Goal: Task Accomplishment & Management: Use online tool/utility

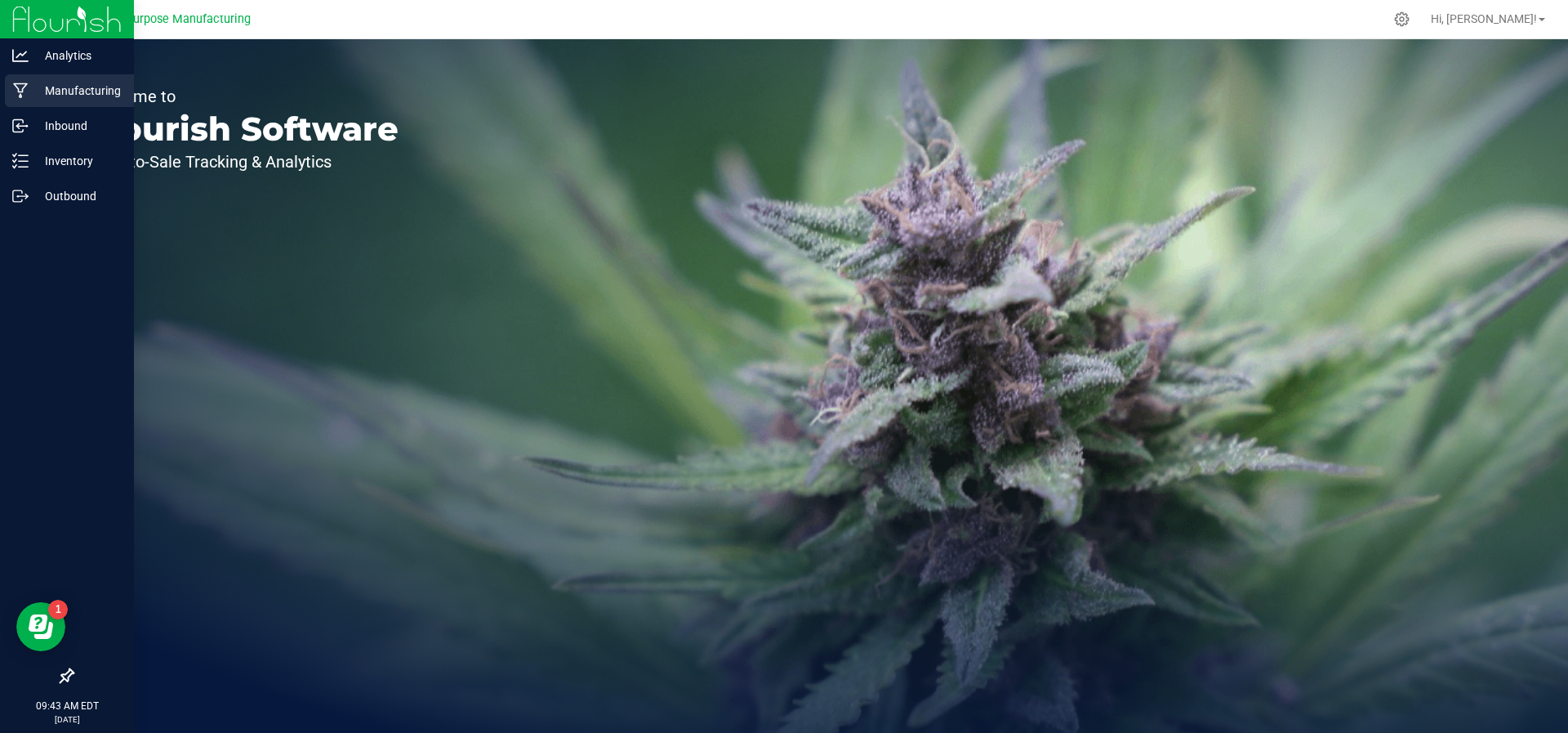
click at [54, 93] on p "Manufacturing" at bounding box center [78, 91] width 98 height 20
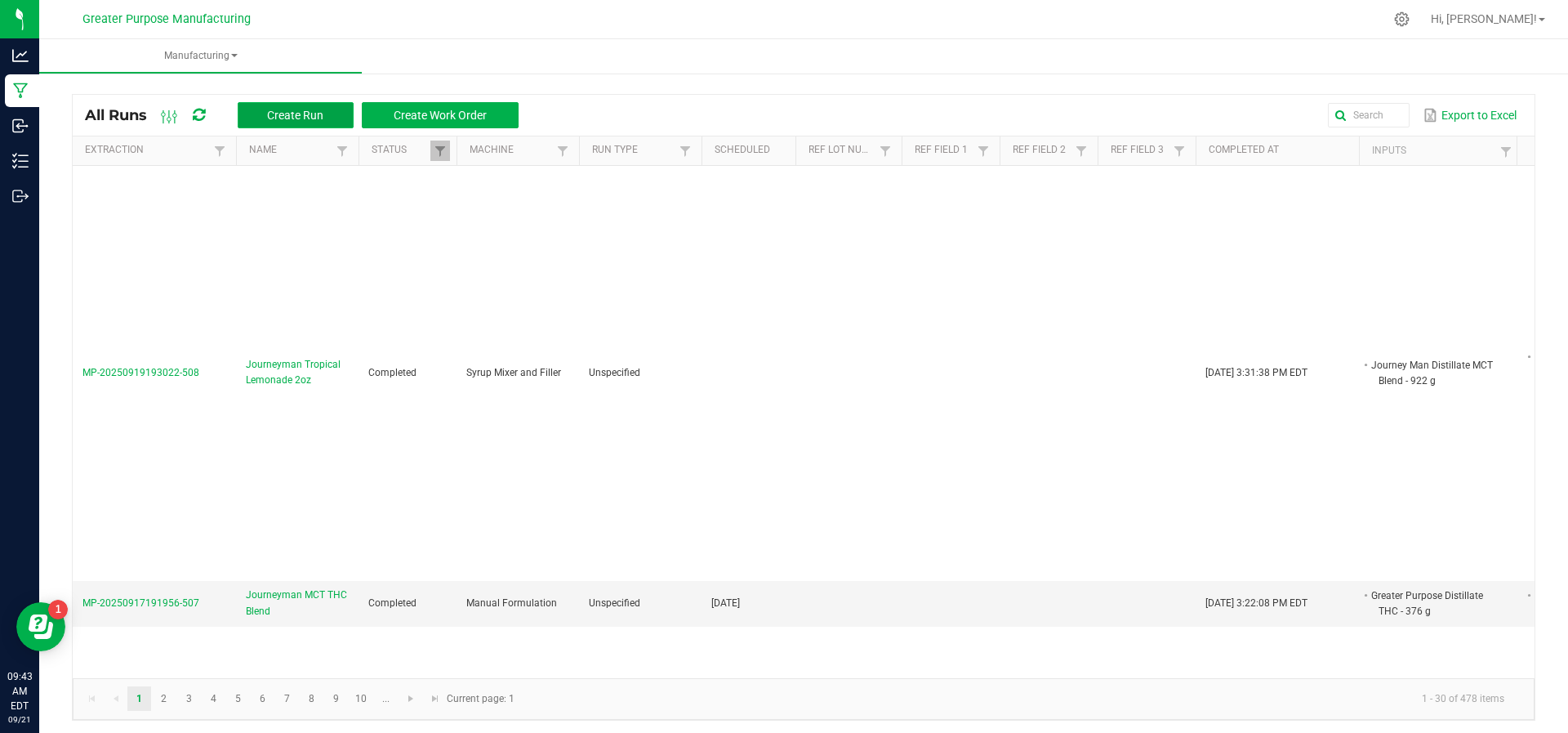
click at [289, 110] on span "Create Run" at bounding box center [295, 115] width 56 height 13
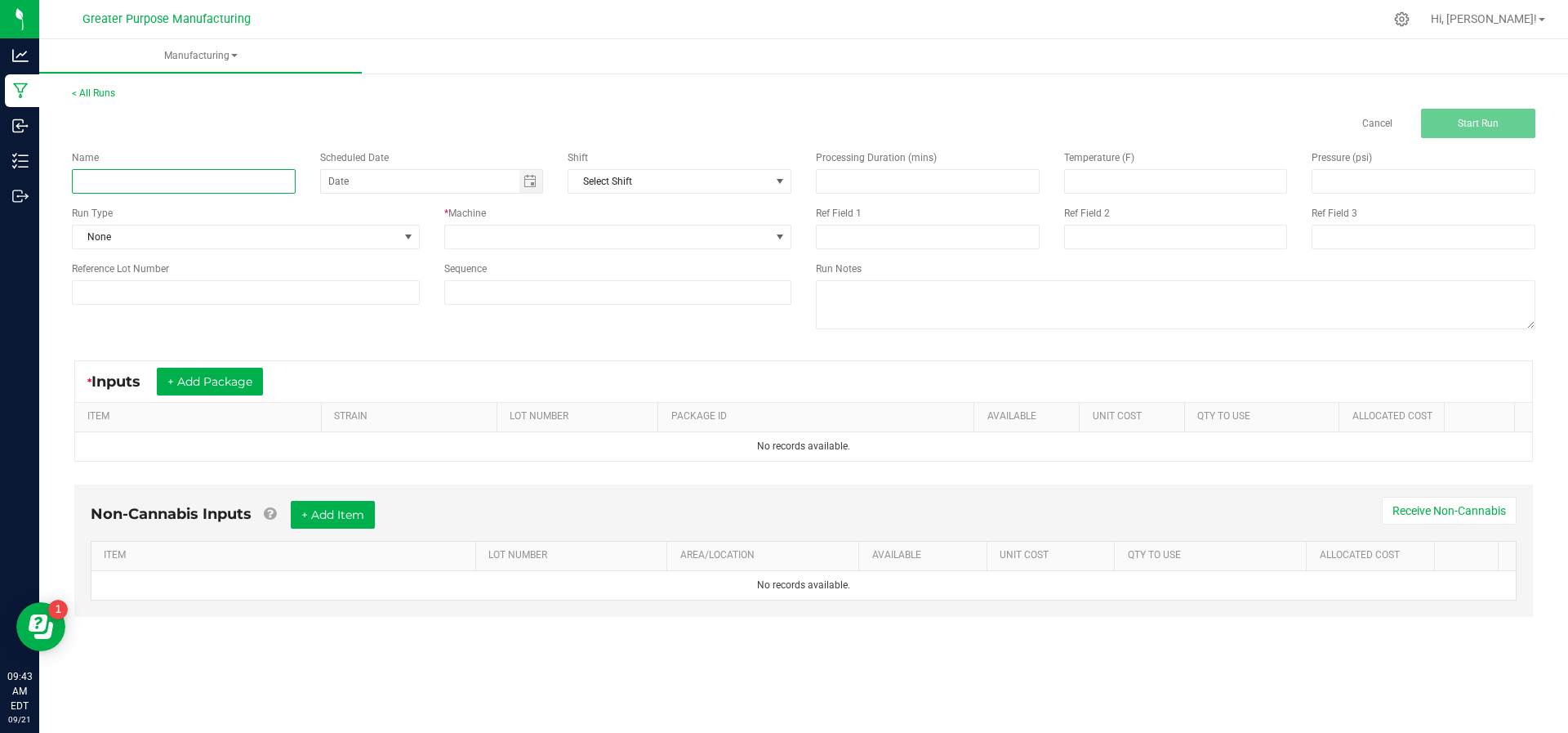
click at [235, 180] on input at bounding box center [184, 181] width 224 height 24
click at [203, 172] on input "Journey Man MCT Distillate blend" at bounding box center [184, 181] width 224 height 24
click at [205, 183] on input "Journey Man MCT Distillate blend" at bounding box center [184, 181] width 224 height 24
click at [525, 183] on span "Toggle calendar" at bounding box center [529, 181] width 13 height 13
type input "Journey Man MCT Distillate Blend"
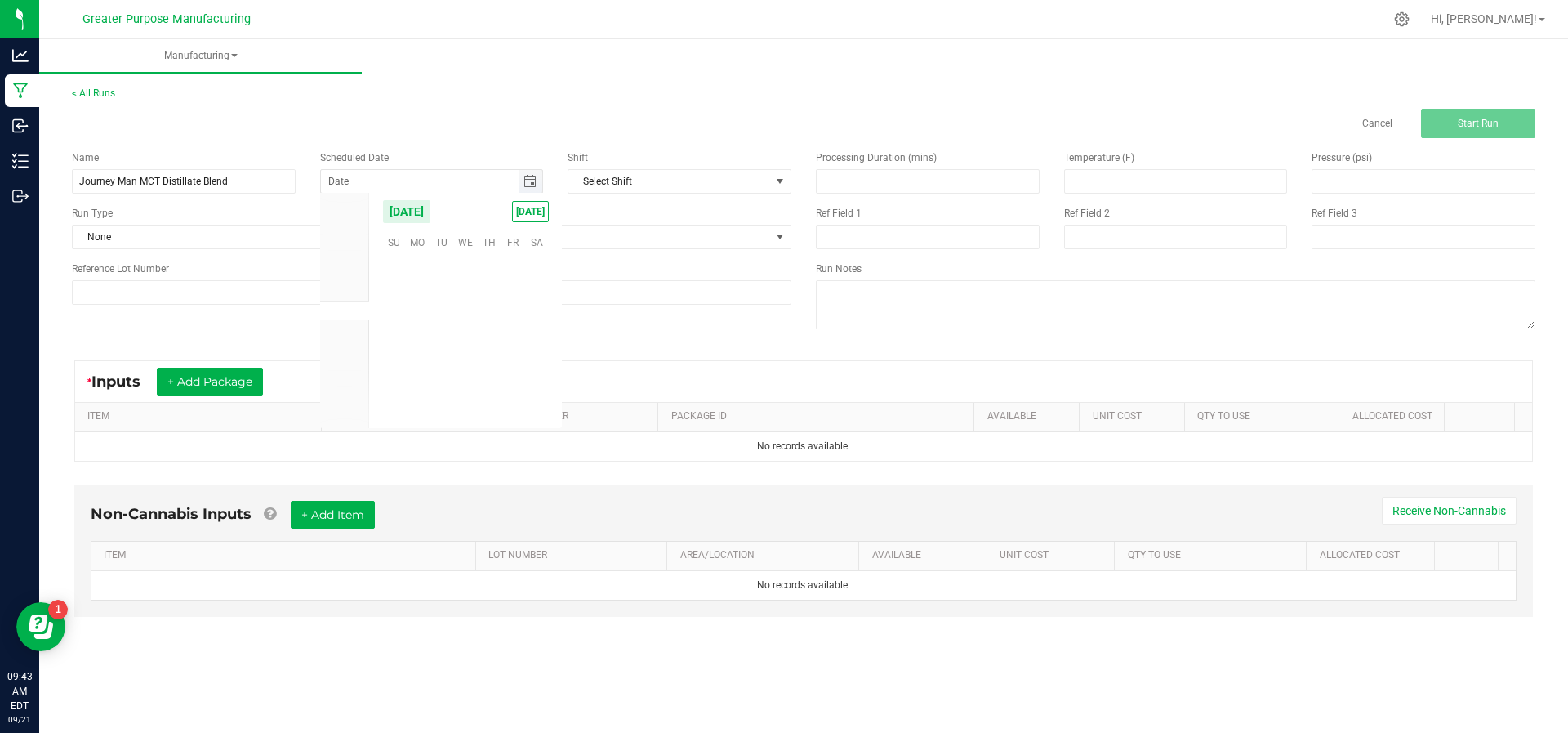
scroll to position [264990, 0]
click at [524, 209] on span "[DATE]" at bounding box center [530, 211] width 37 height 22
type input "[DATE]"
click at [522, 236] on span at bounding box center [608, 237] width 326 height 23
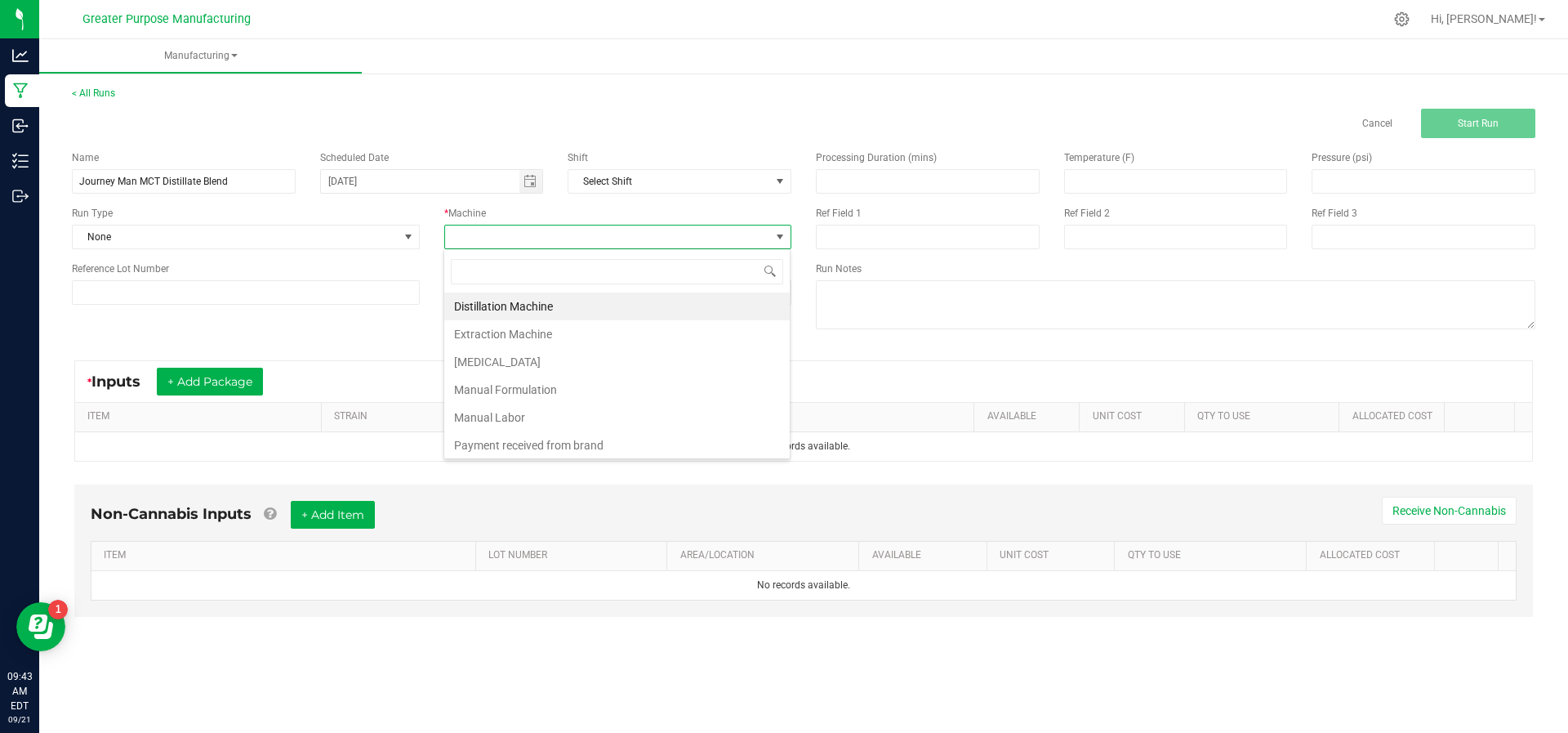
scroll to position [24, 348]
click at [507, 387] on li "Manual Formulation" at bounding box center [616, 390] width 346 height 28
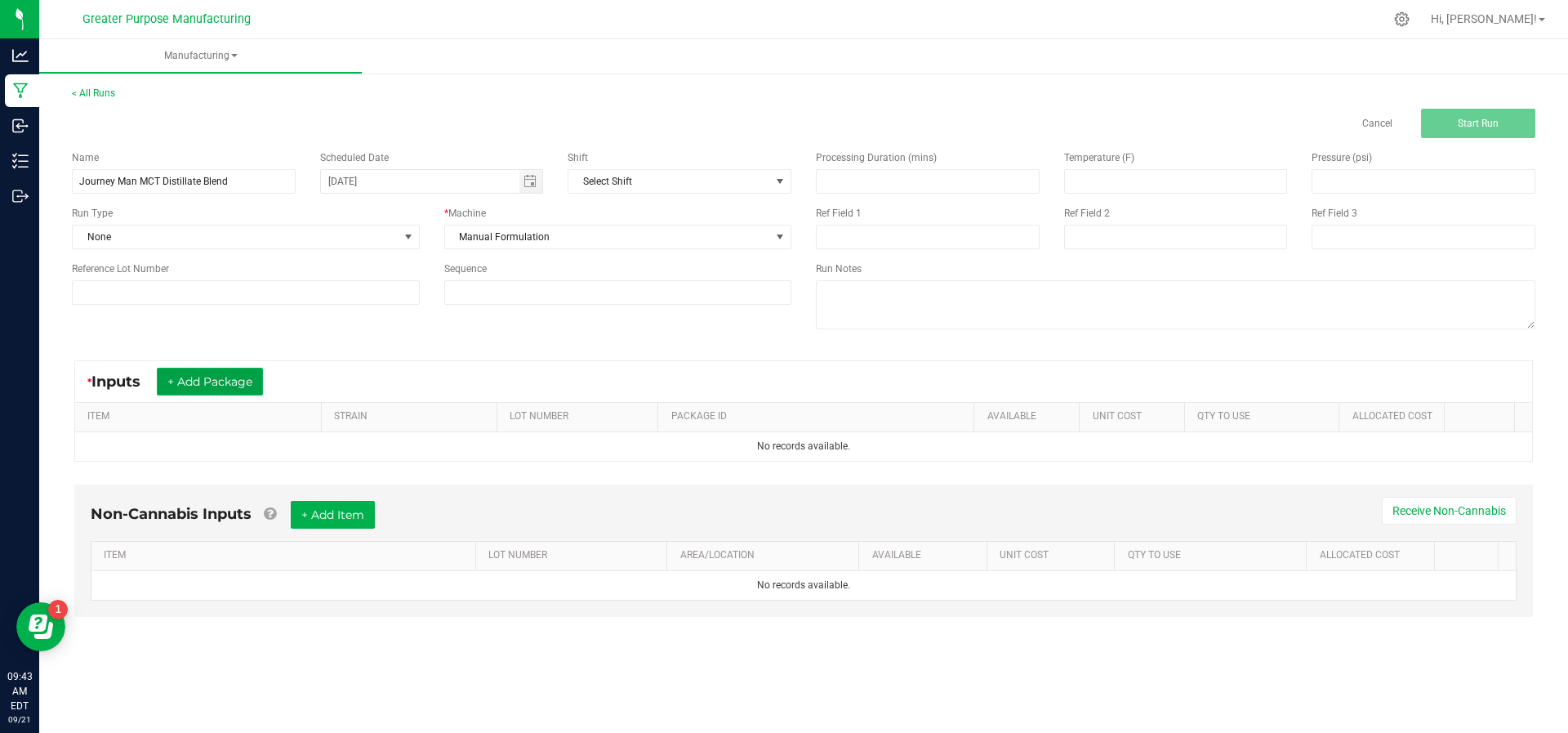
click at [205, 368] on button "+ Add Package" at bounding box center [209, 381] width 106 height 28
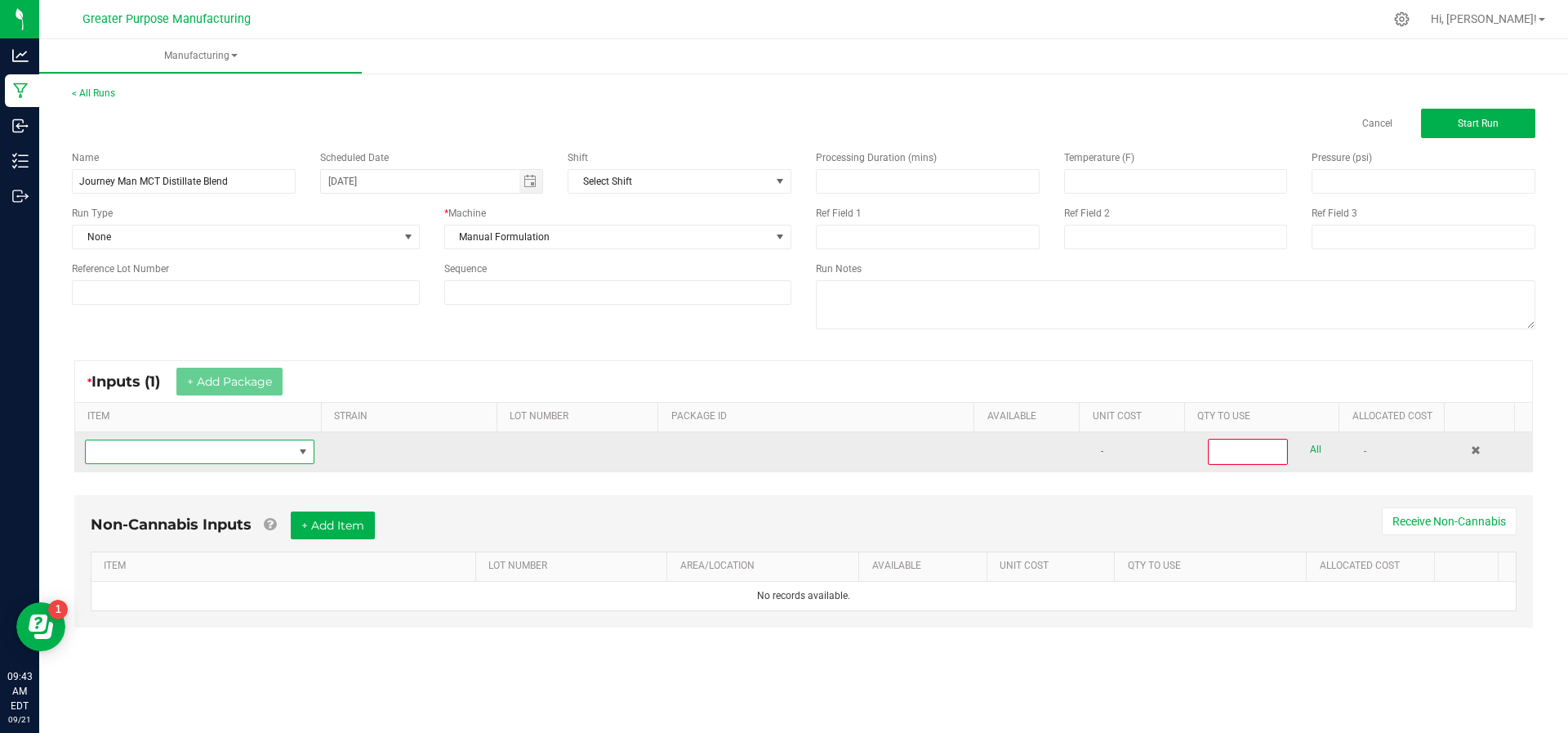
click at [196, 458] on span "NO DATA FOUND" at bounding box center [189, 452] width 208 height 23
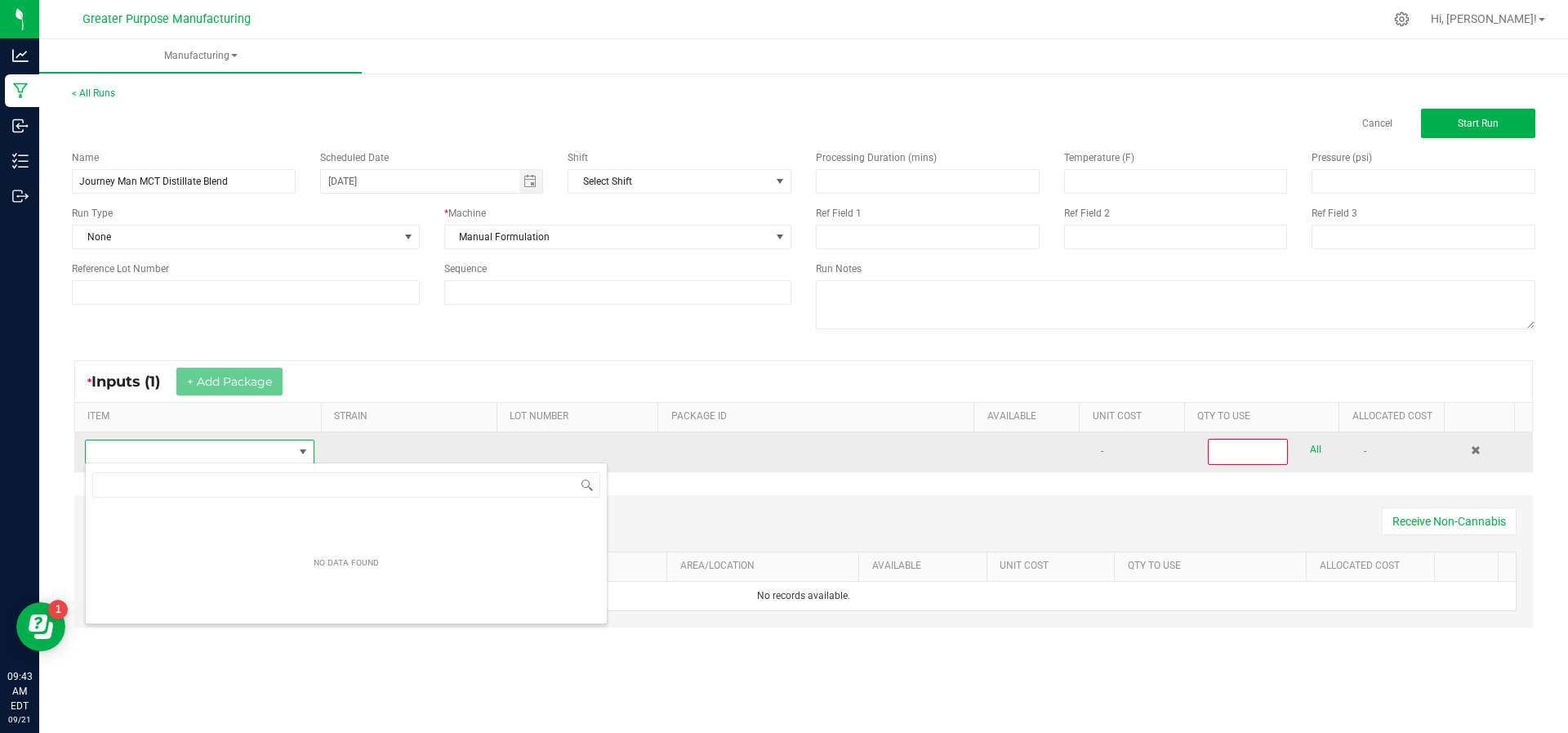
scroll to position [24, 223]
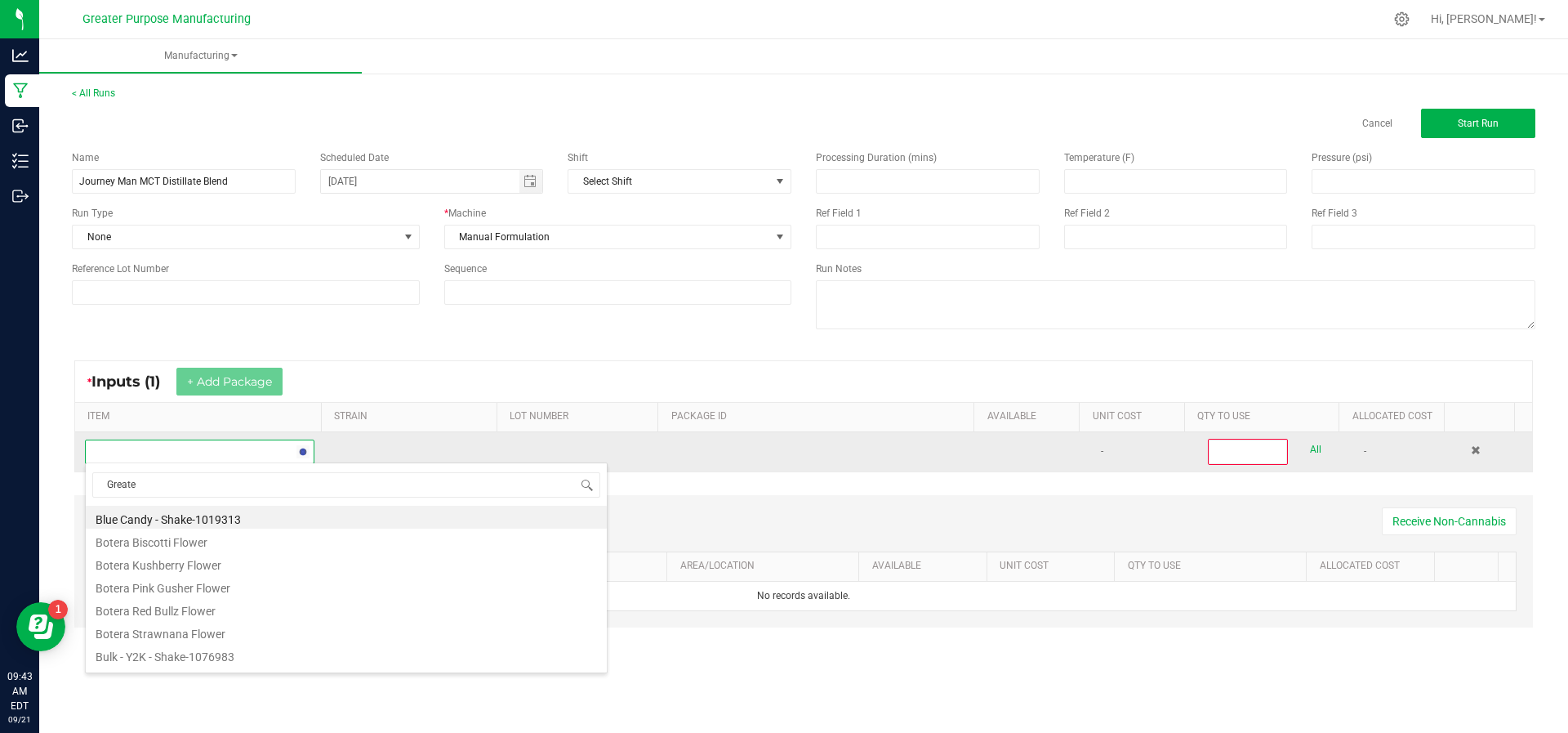
type input "Greater"
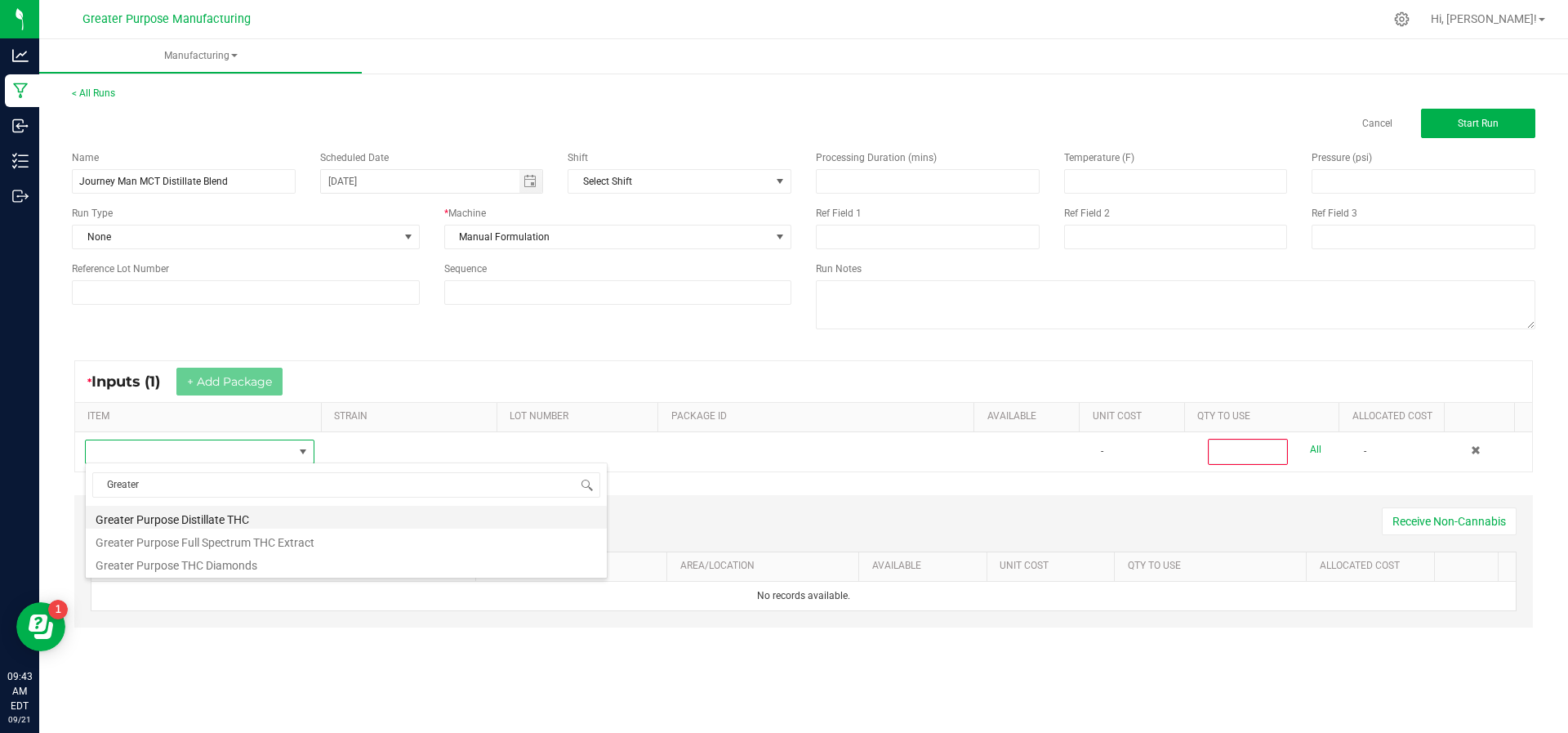
click at [178, 522] on li "Greater Purpose Distillate THC" at bounding box center [346, 517] width 522 height 23
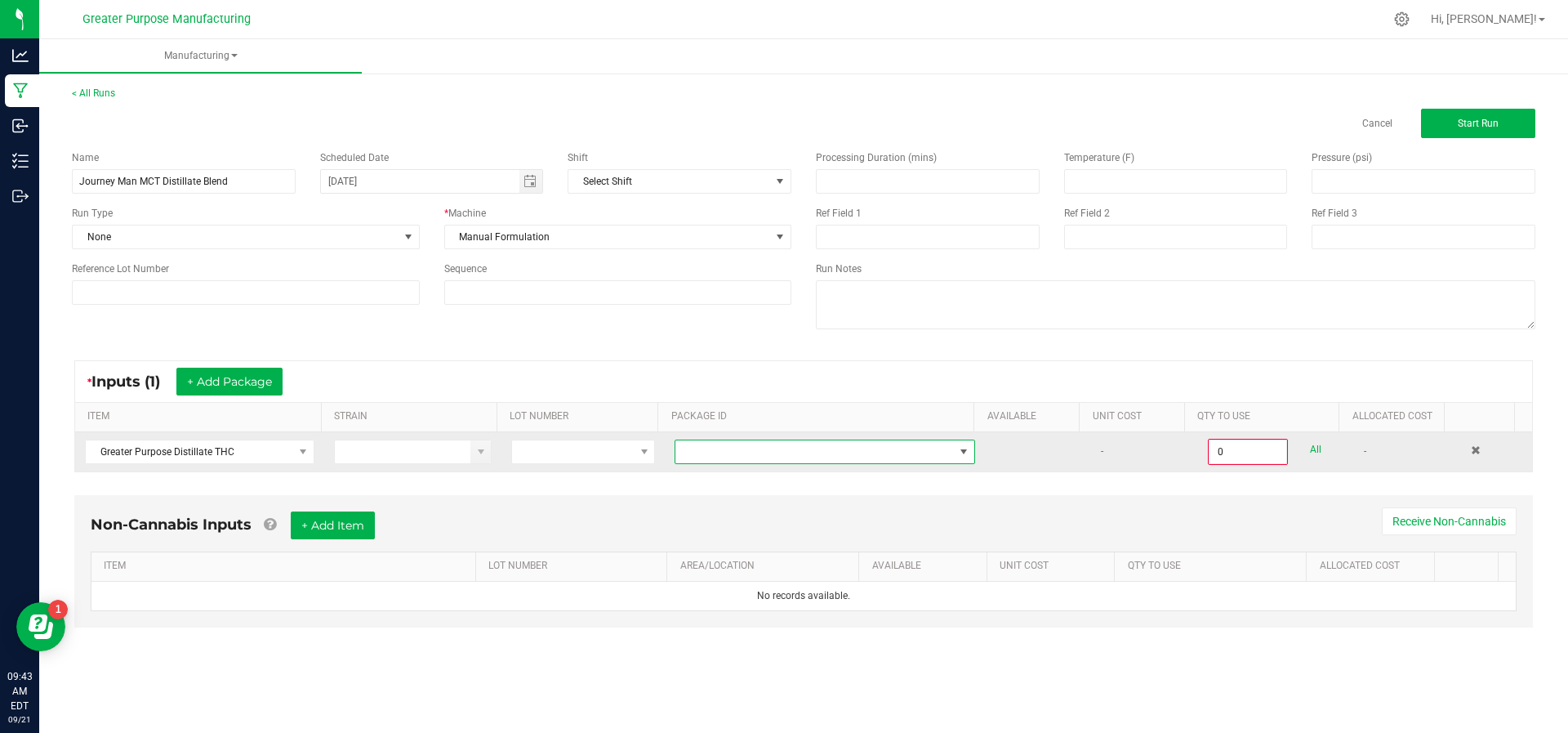
click at [742, 459] on span at bounding box center [815, 452] width 278 height 23
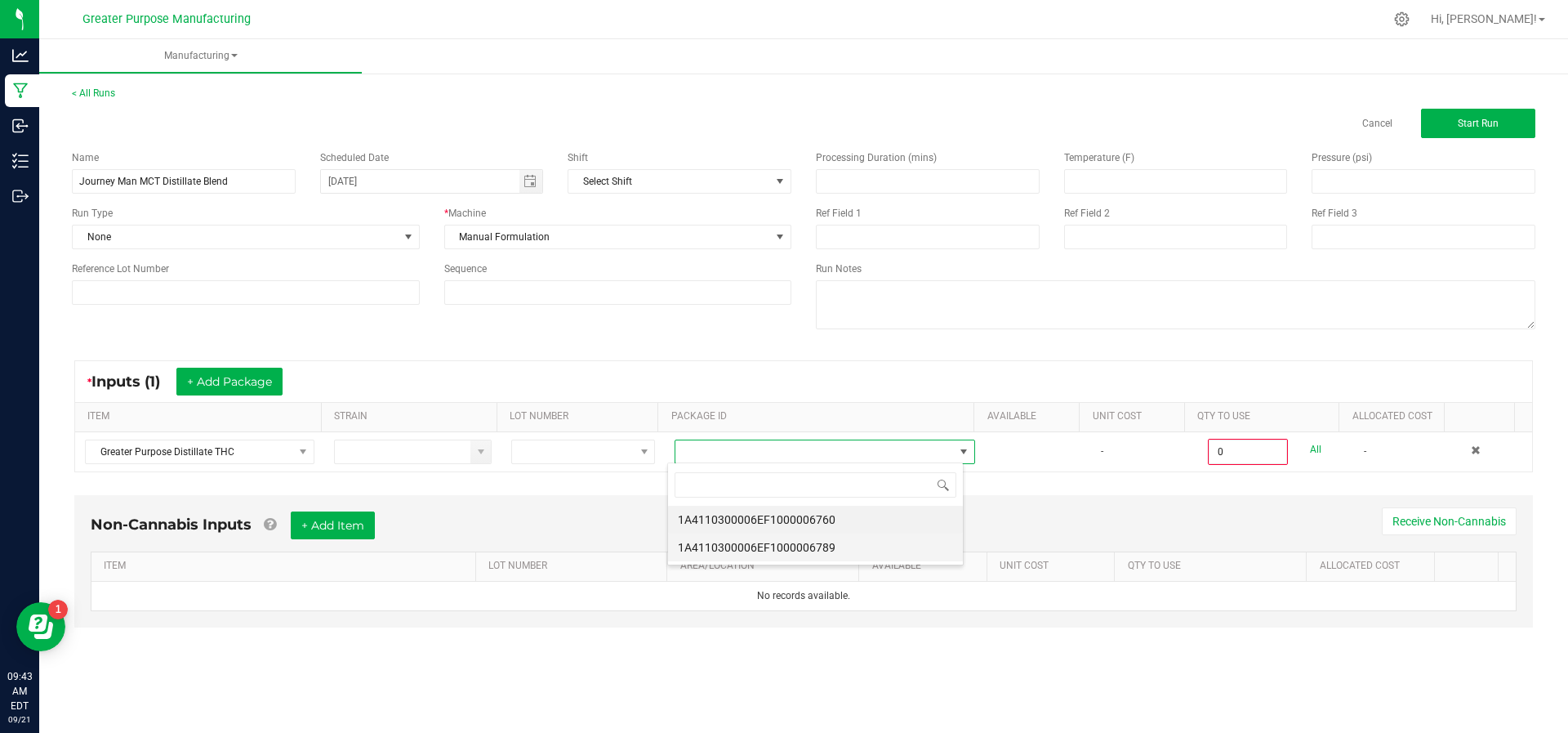
click at [733, 537] on li "1A4110300006EF1000006789" at bounding box center [815, 548] width 295 height 28
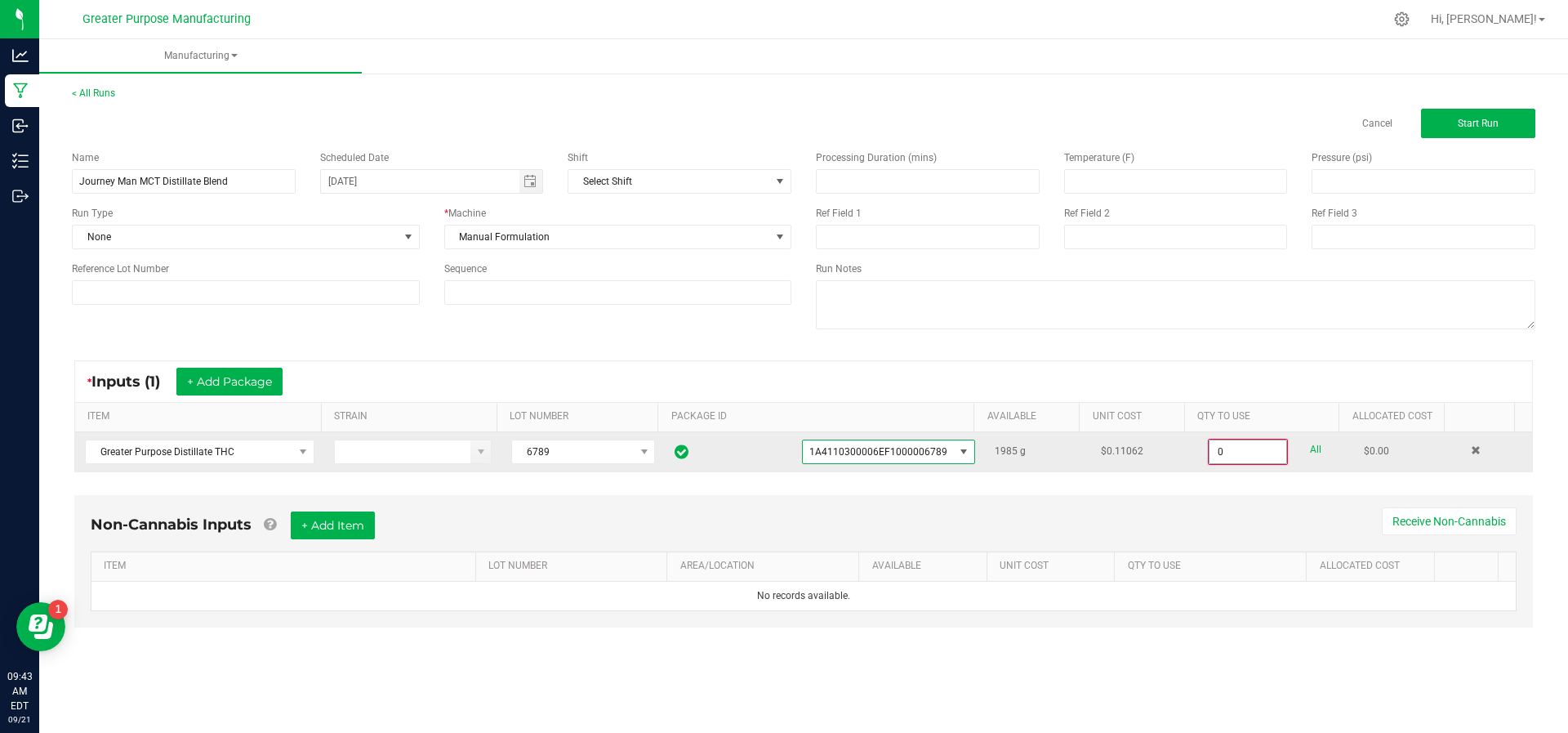
click at [1231, 457] on input "0" at bounding box center [1247, 452] width 77 height 23
click at [960, 456] on span at bounding box center [965, 452] width 21 height 23
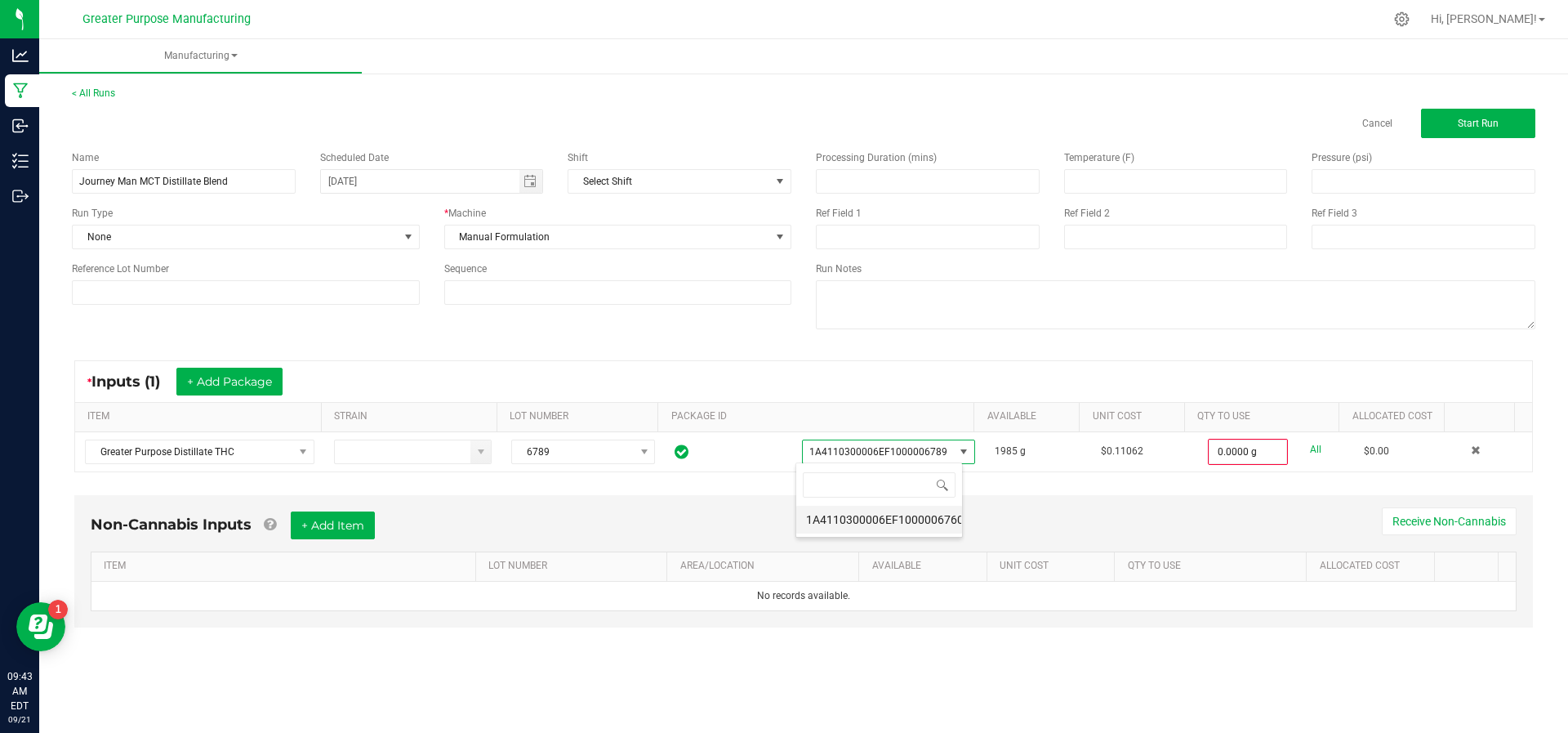
click at [925, 522] on li "1A4110300006EF1000006760" at bounding box center [879, 520] width 166 height 28
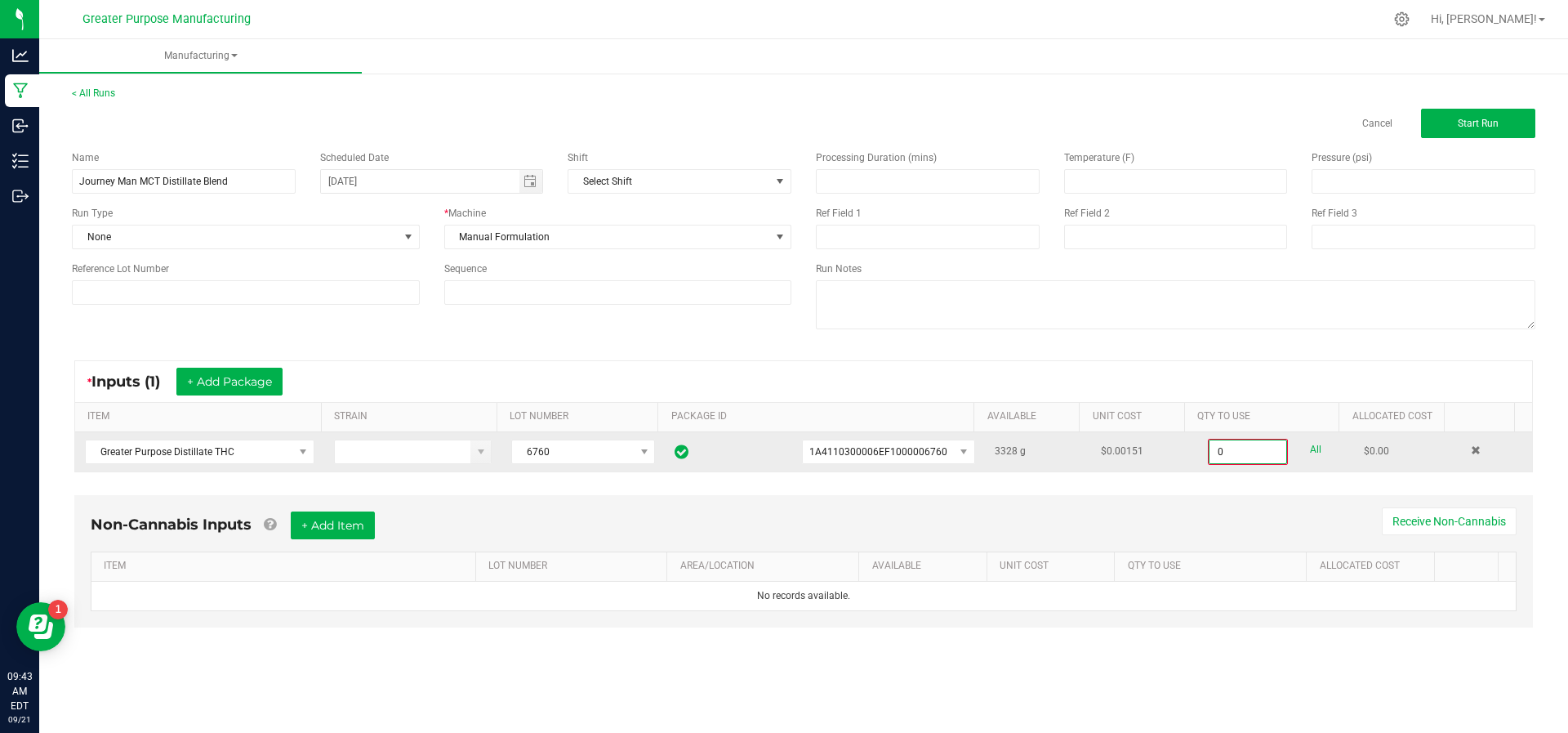
click at [1241, 451] on input "0" at bounding box center [1247, 452] width 77 height 23
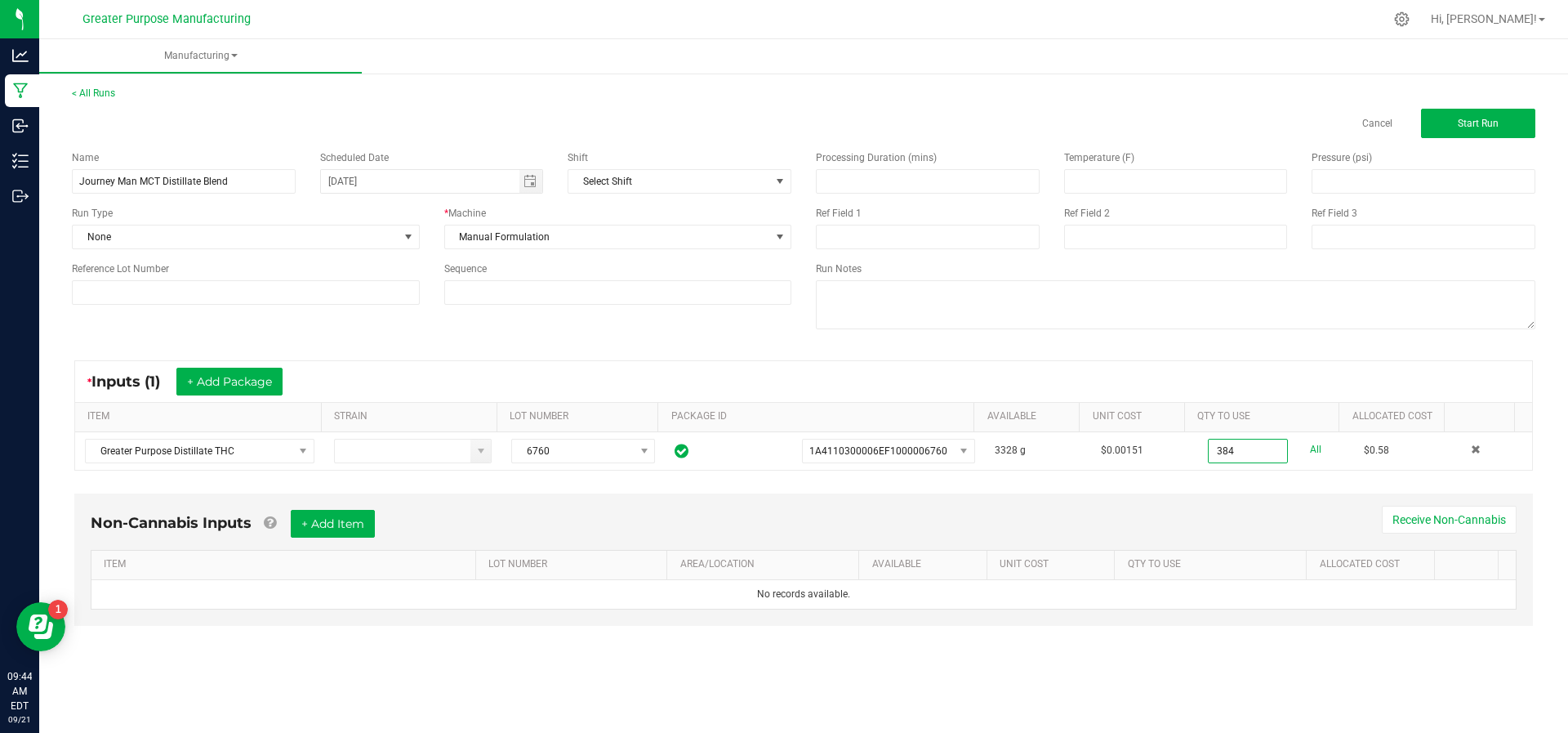
type input "384.0000 g"
click at [1021, 523] on div "Non-Cannabis Inputs + Add Item Receive Non-Cannabis" at bounding box center [803, 529] width 1426 height 40
click at [358, 512] on button "+ Add Item" at bounding box center [333, 523] width 84 height 28
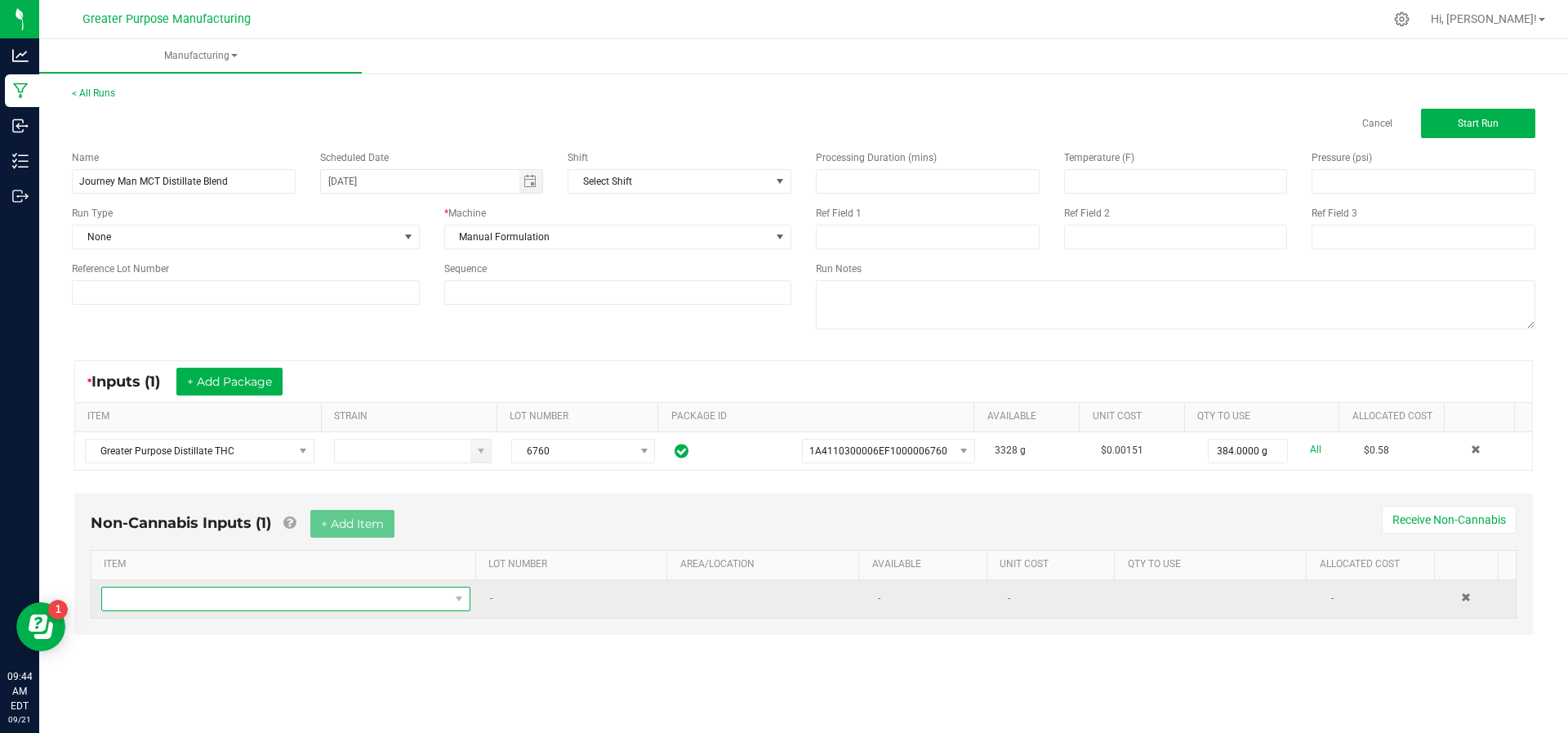
click at [334, 601] on span "NO DATA FOUND" at bounding box center [275, 598] width 347 height 23
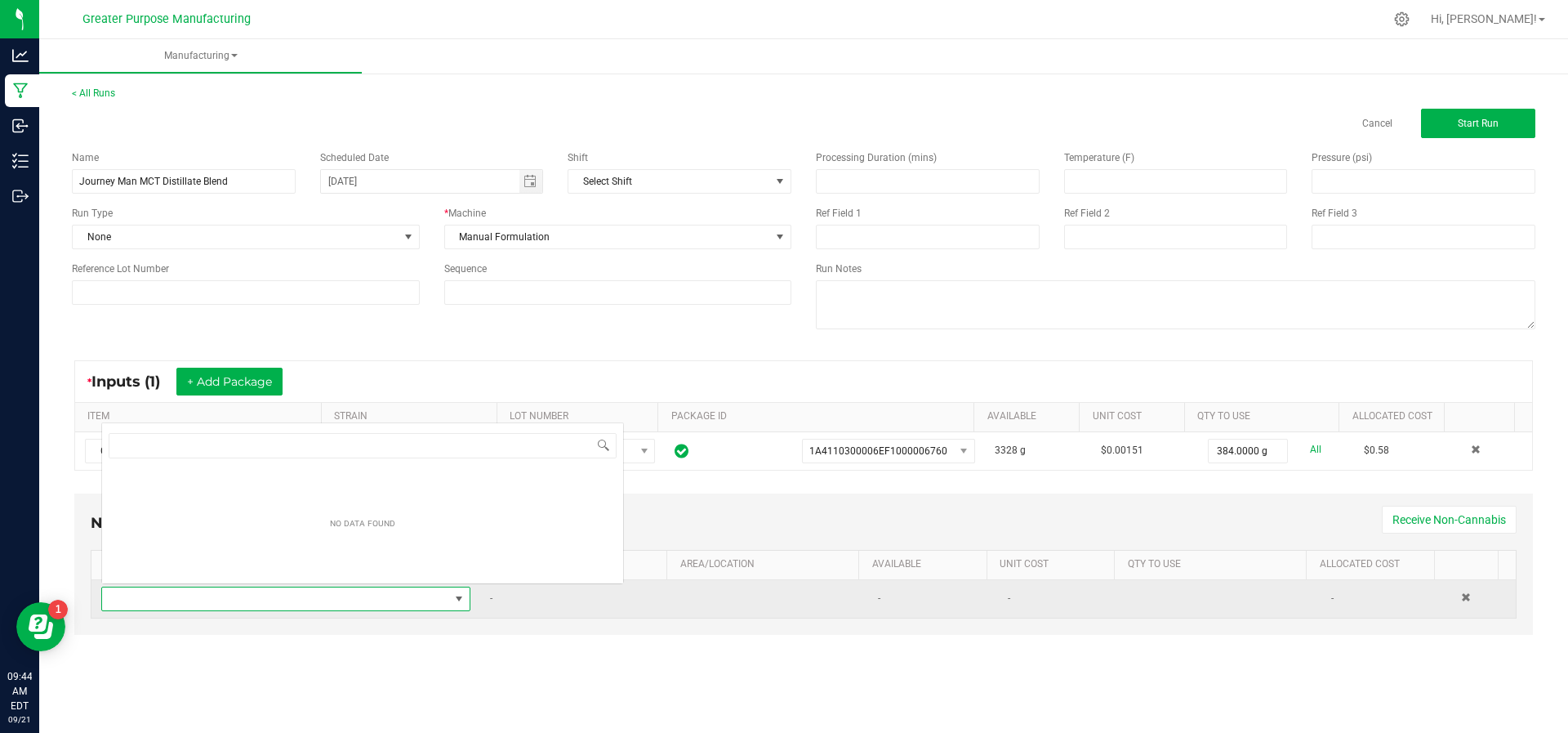
scroll to position [24, 359]
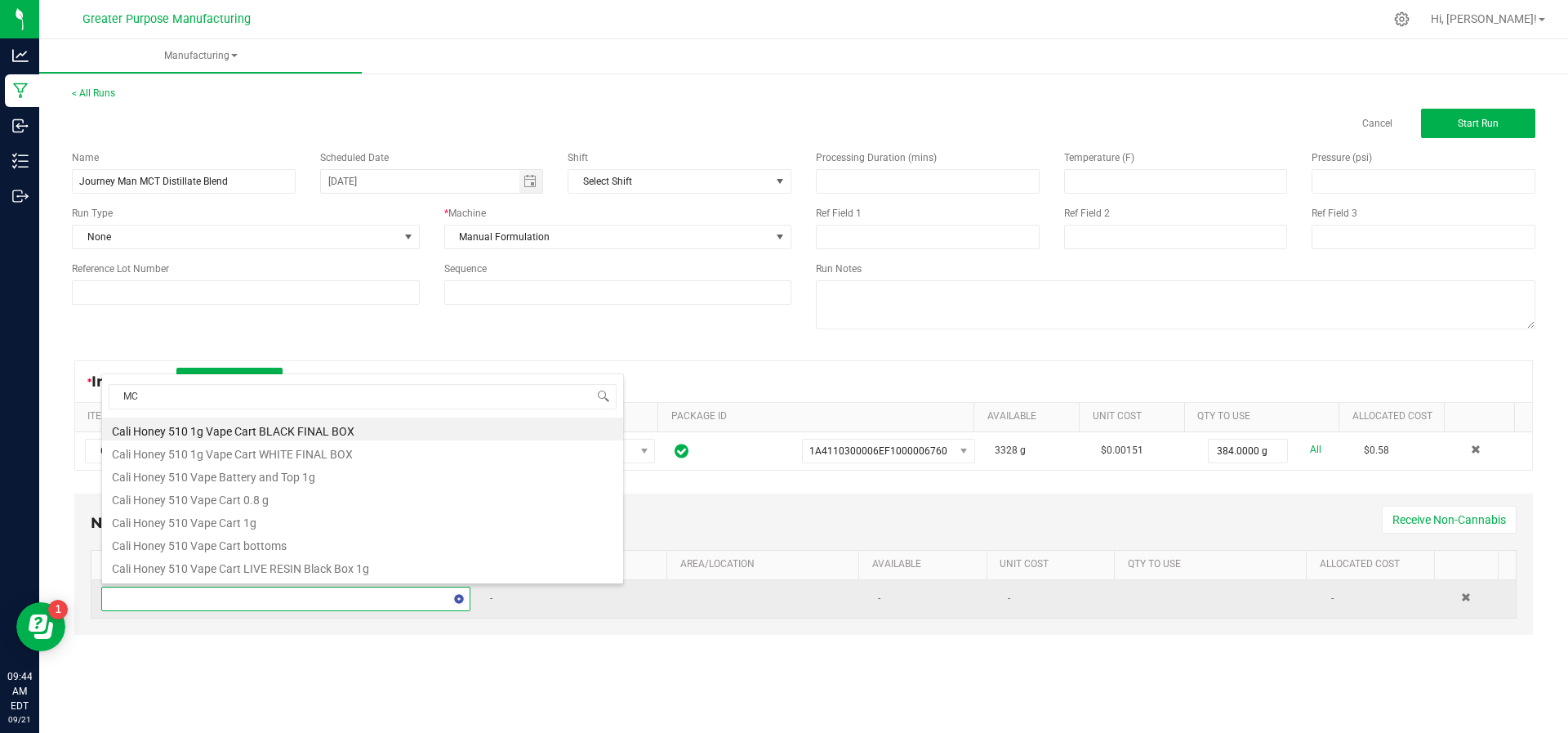
type input "MCT"
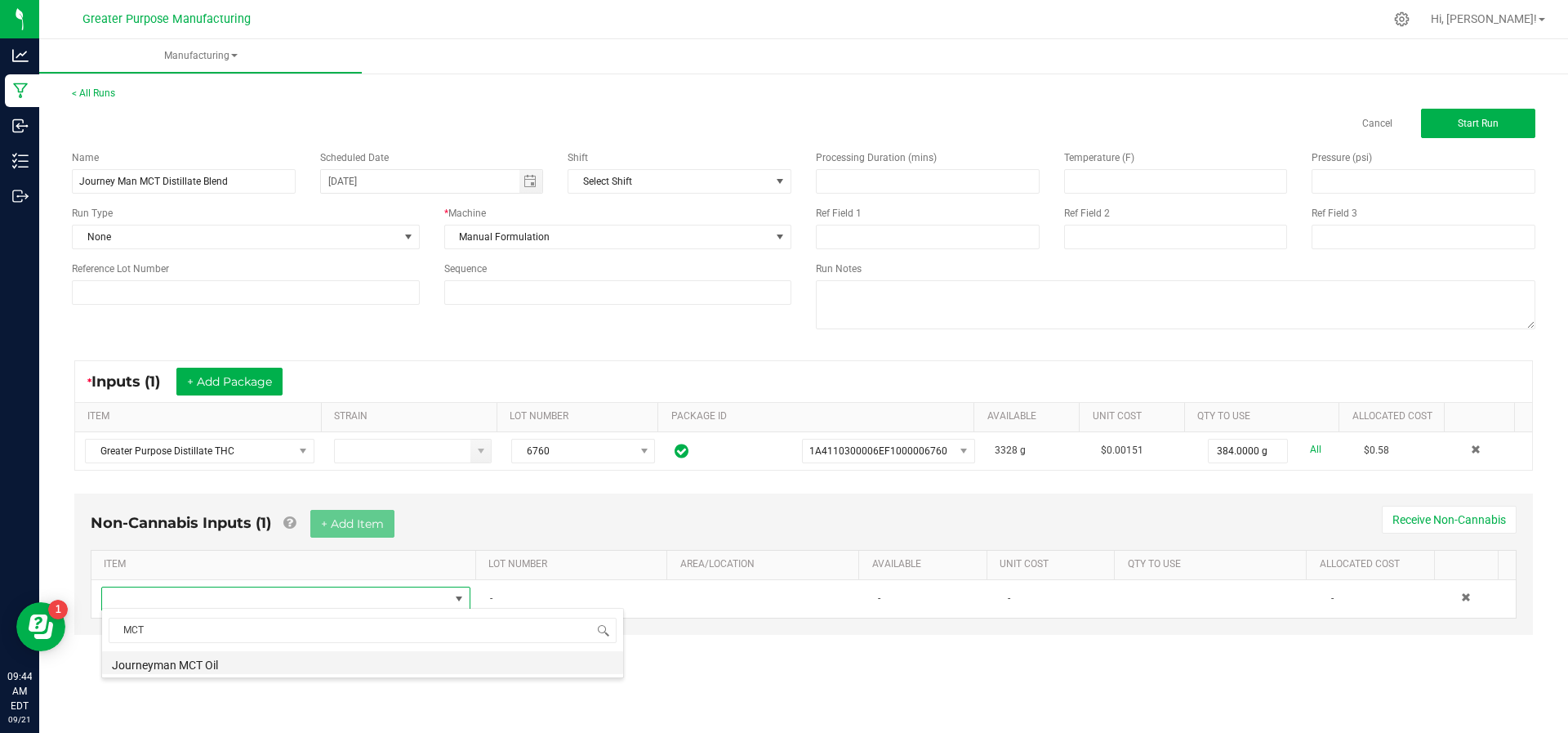
click at [272, 660] on li "Journeyman MCT Oil" at bounding box center [362, 662] width 522 height 23
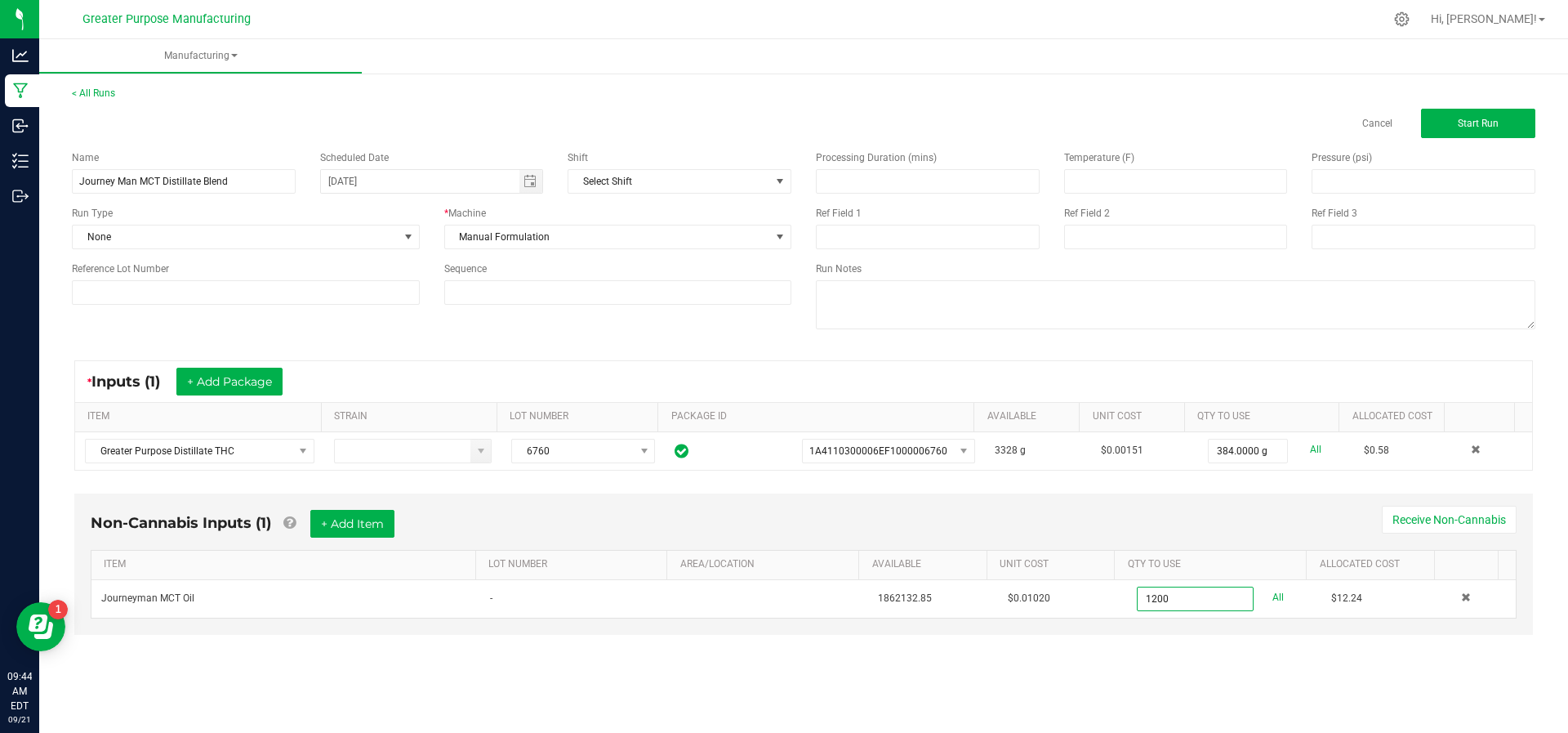
type input "1200.0000 g"
click at [1144, 674] on div "< All Runs Cancel Start Run Name Journey Man MCT Distillate Blend Scheduled Dat…" at bounding box center [803, 376] width 1529 height 613
click at [1470, 132] on button "Start Run" at bounding box center [1478, 123] width 115 height 29
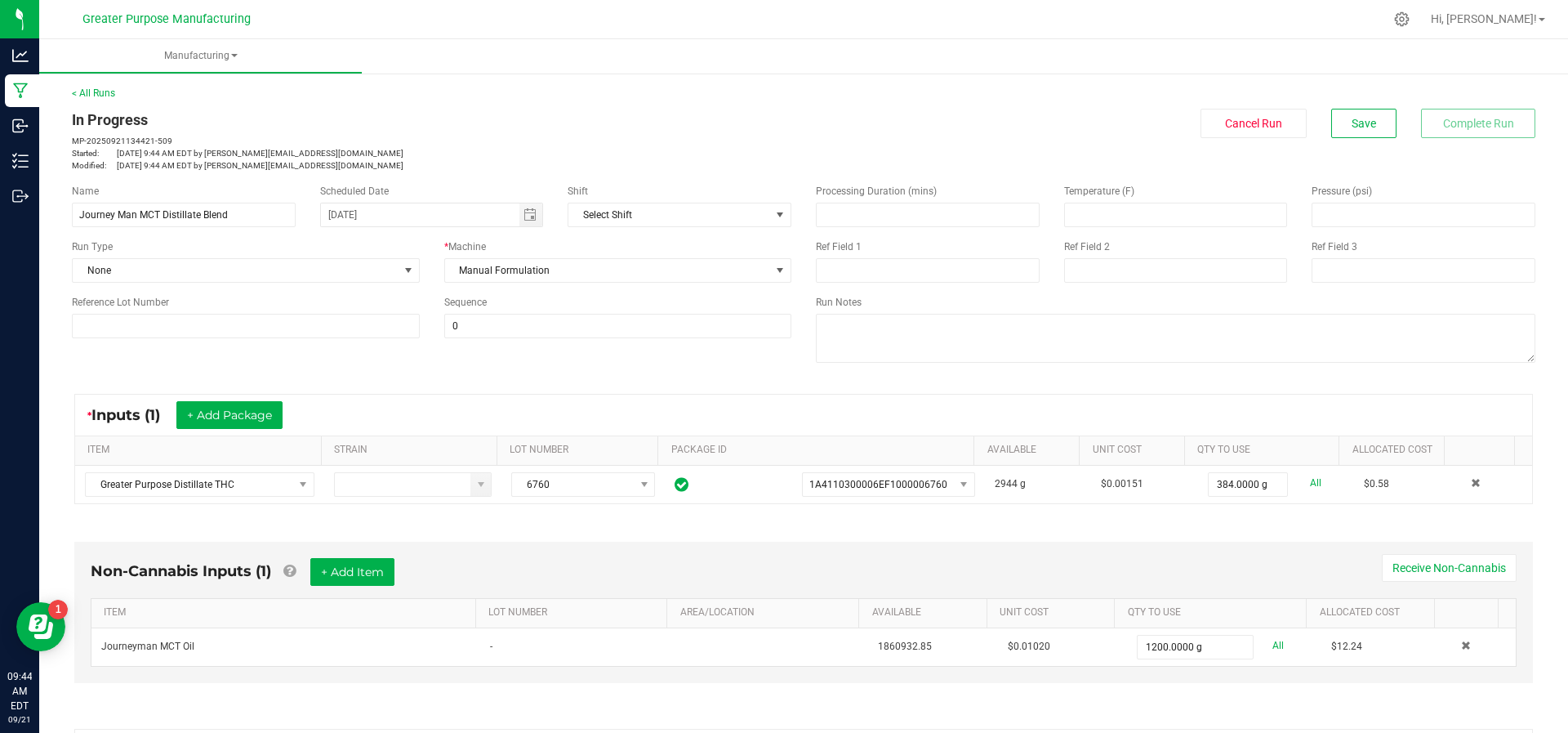
scroll to position [279, 0]
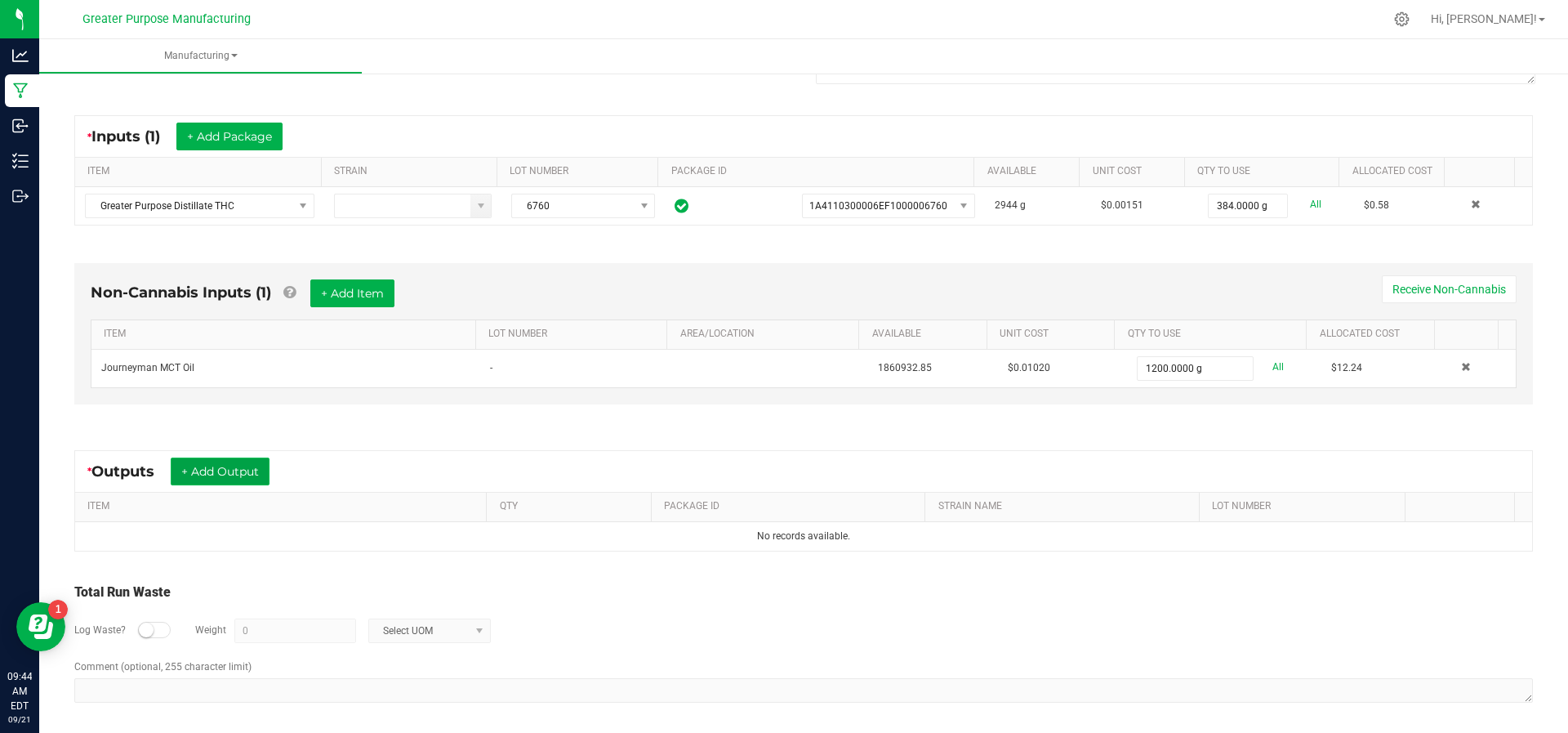
click at [202, 468] on button "+ Add Output" at bounding box center [220, 472] width 99 height 28
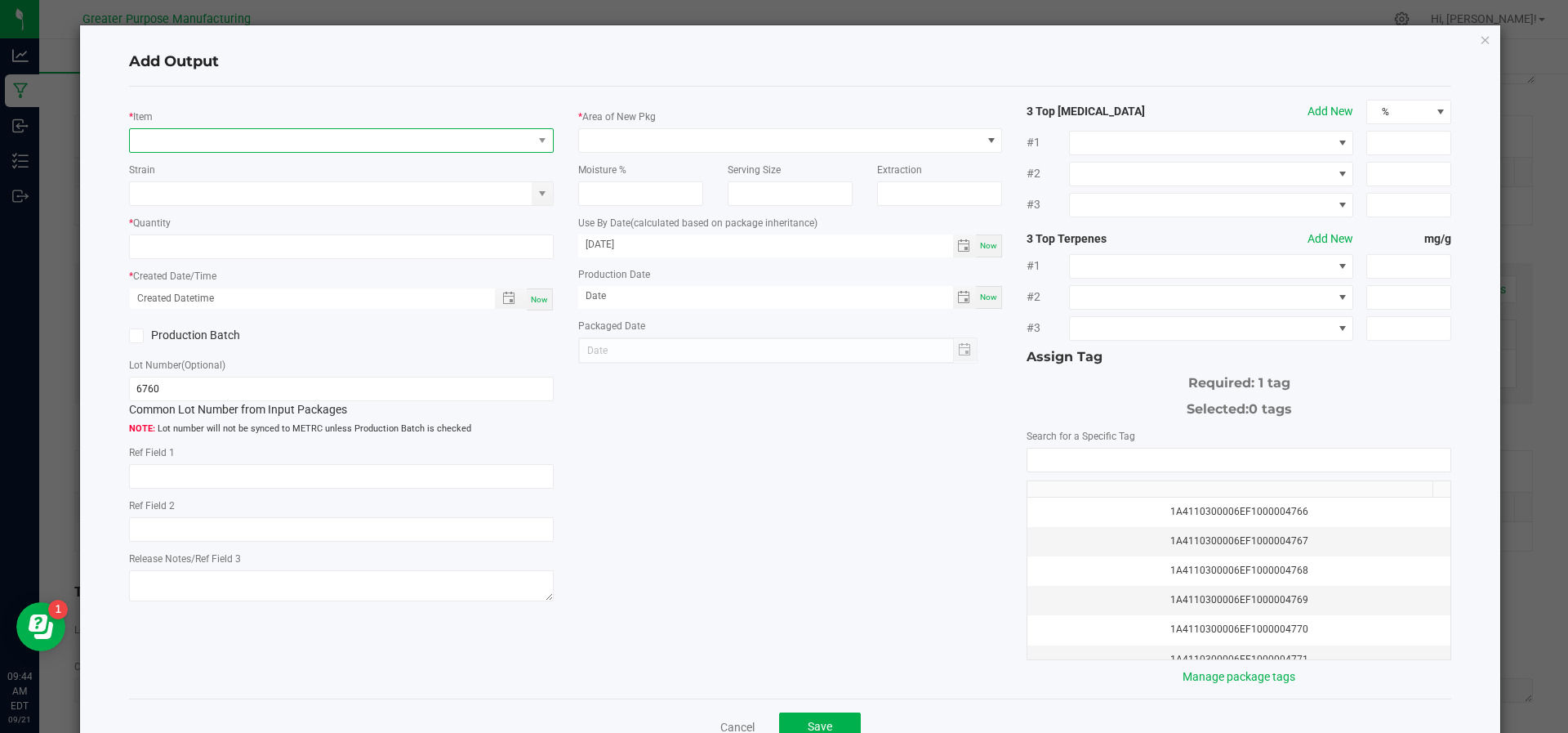
click at [265, 134] on span "NO DATA FOUND" at bounding box center [331, 141] width 403 height 23
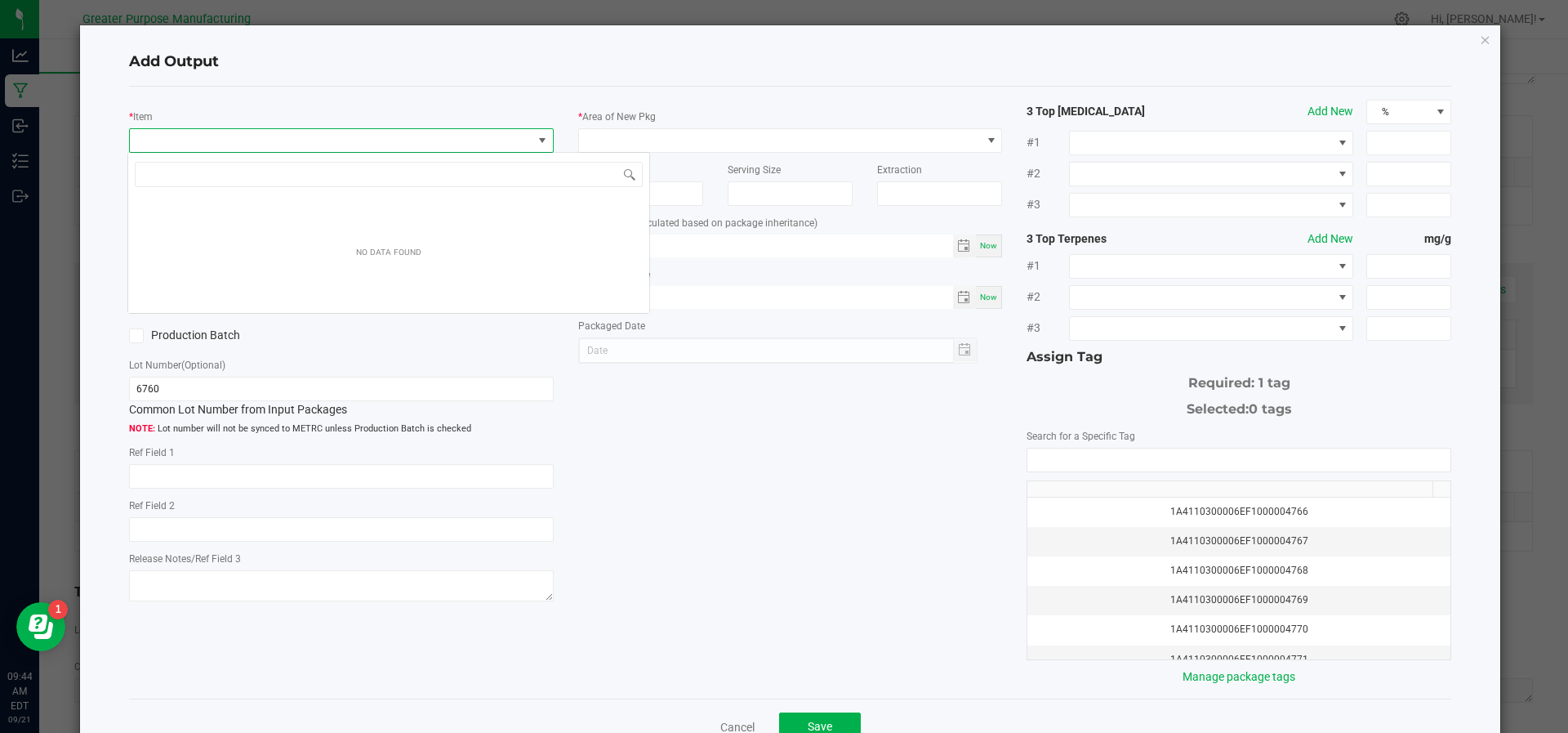
scroll to position [24, 419]
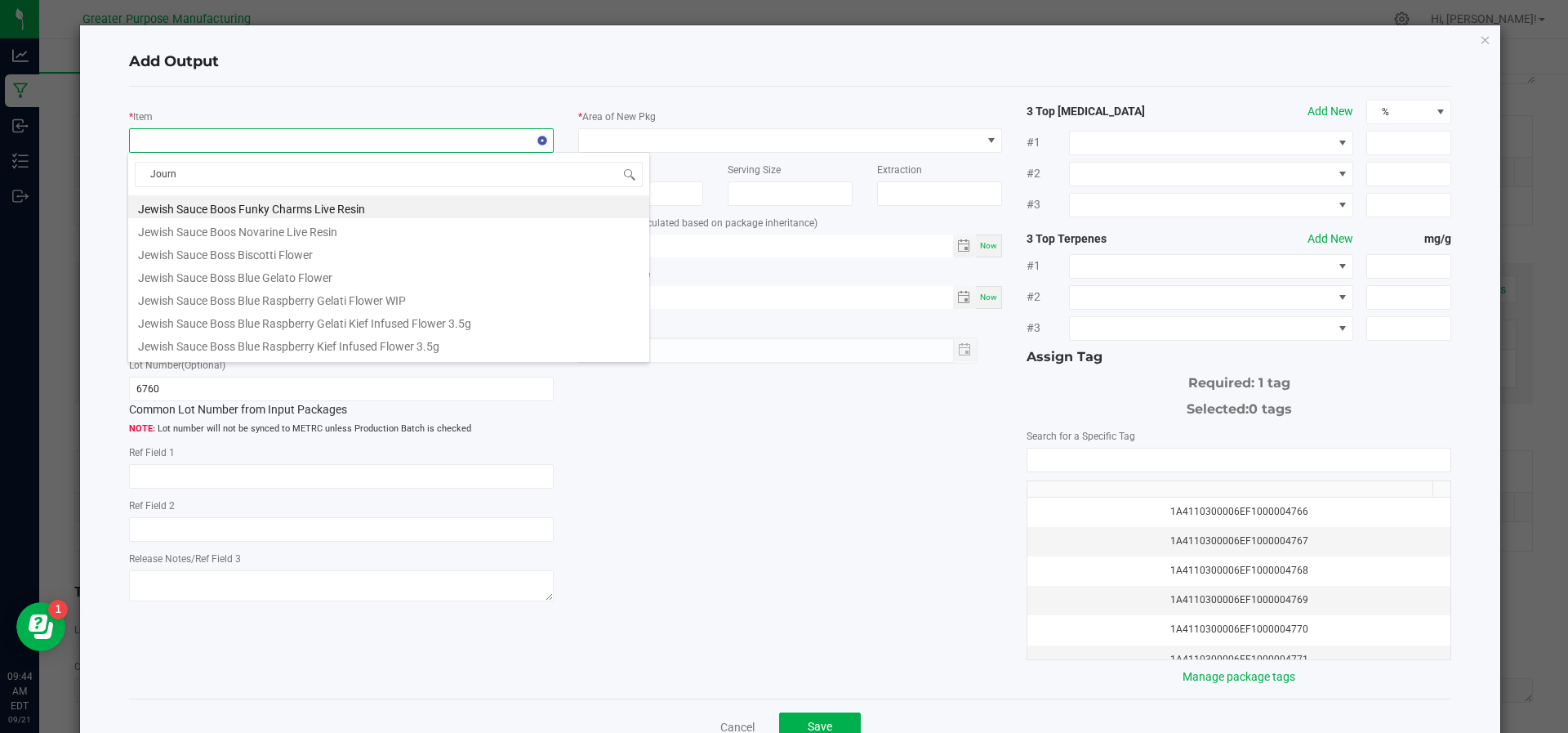
type input "Journe"
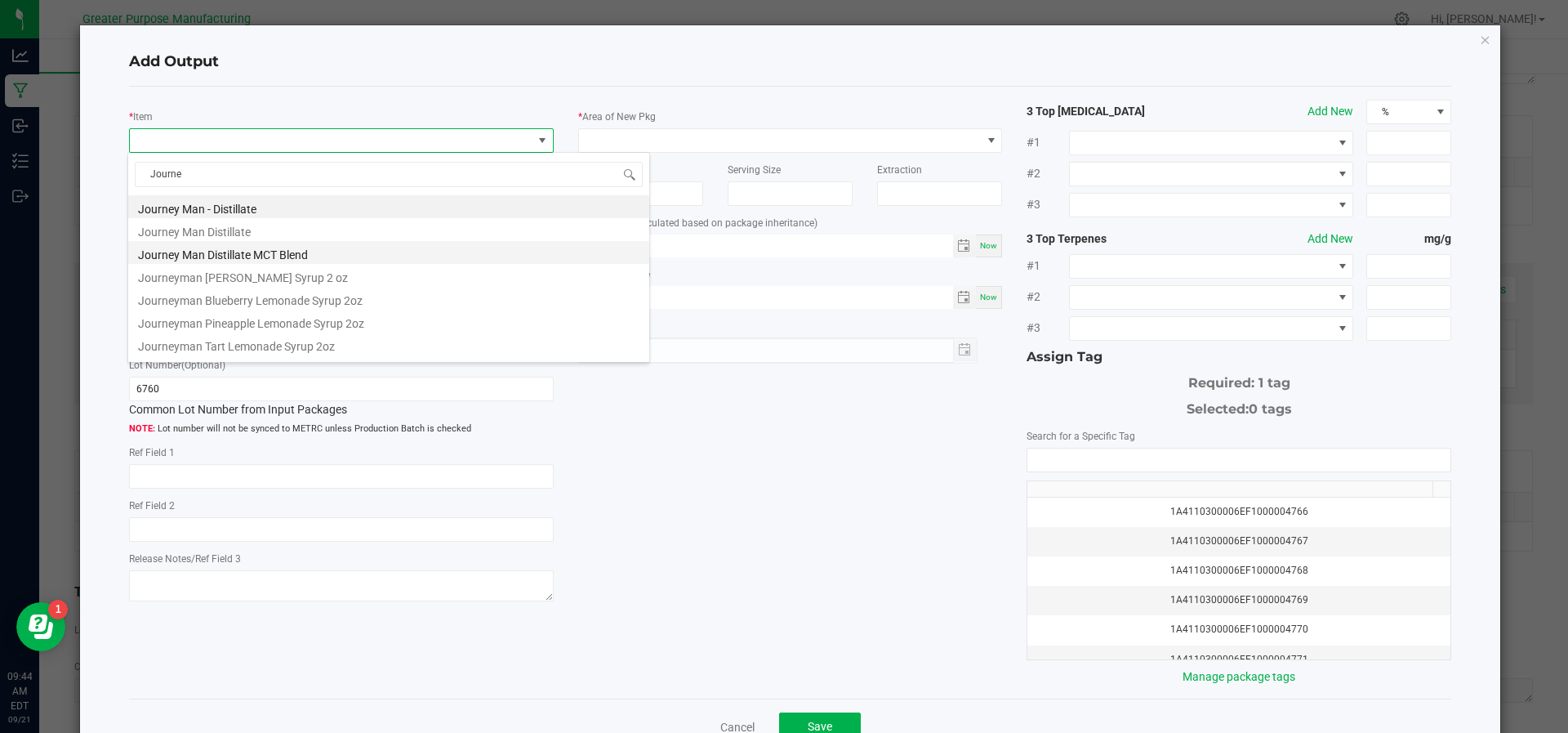
click at [247, 250] on li "Journey Man Distillate MCT Blend" at bounding box center [389, 253] width 522 height 23
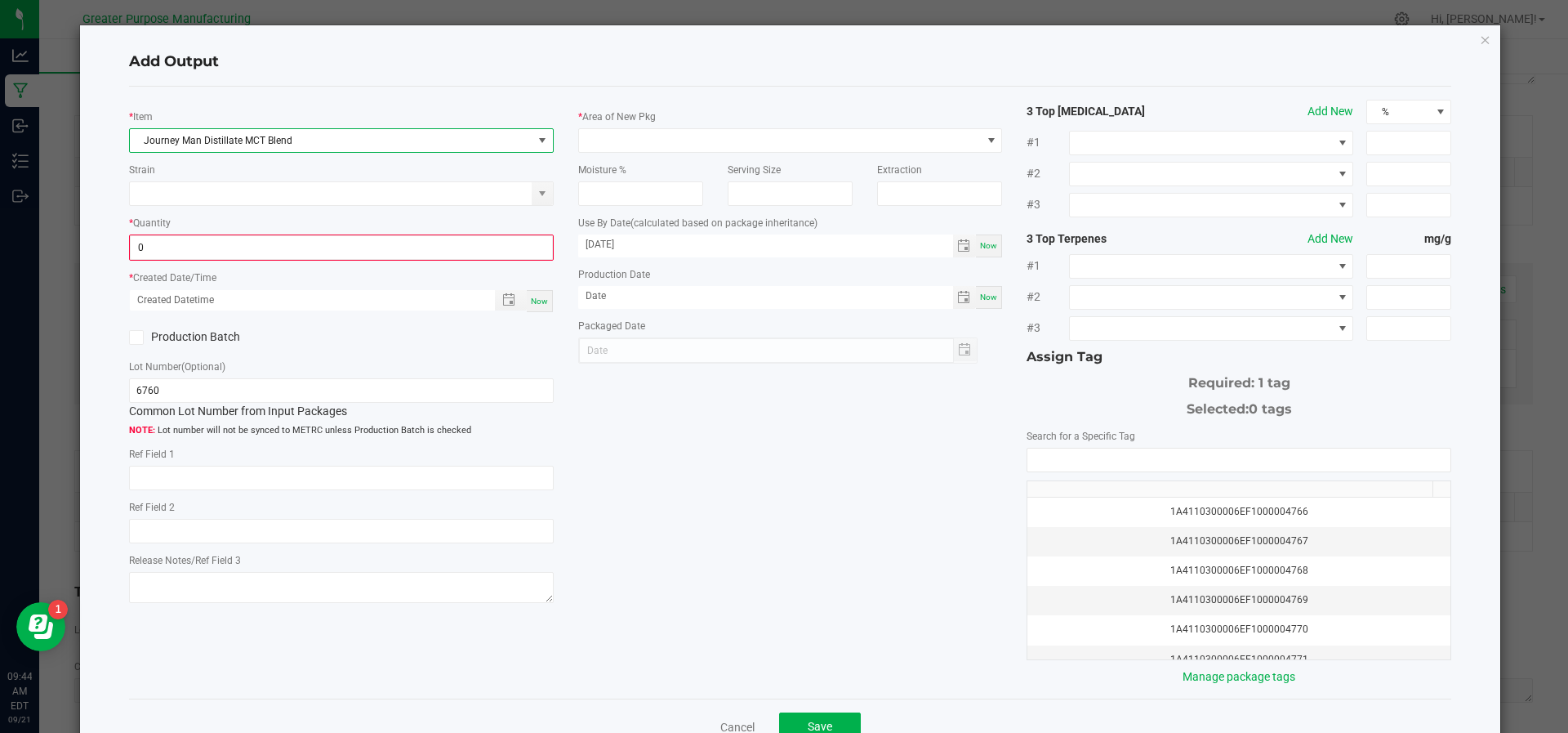
click at [247, 250] on input "0" at bounding box center [341, 247] width 422 height 23
type input "1584.0000 g"
click at [528, 310] on div "* Item Journey Man Distillate MCT Blend Strain * Quantity 1584.0000 g * Created…" at bounding box center [340, 354] width 449 height 507
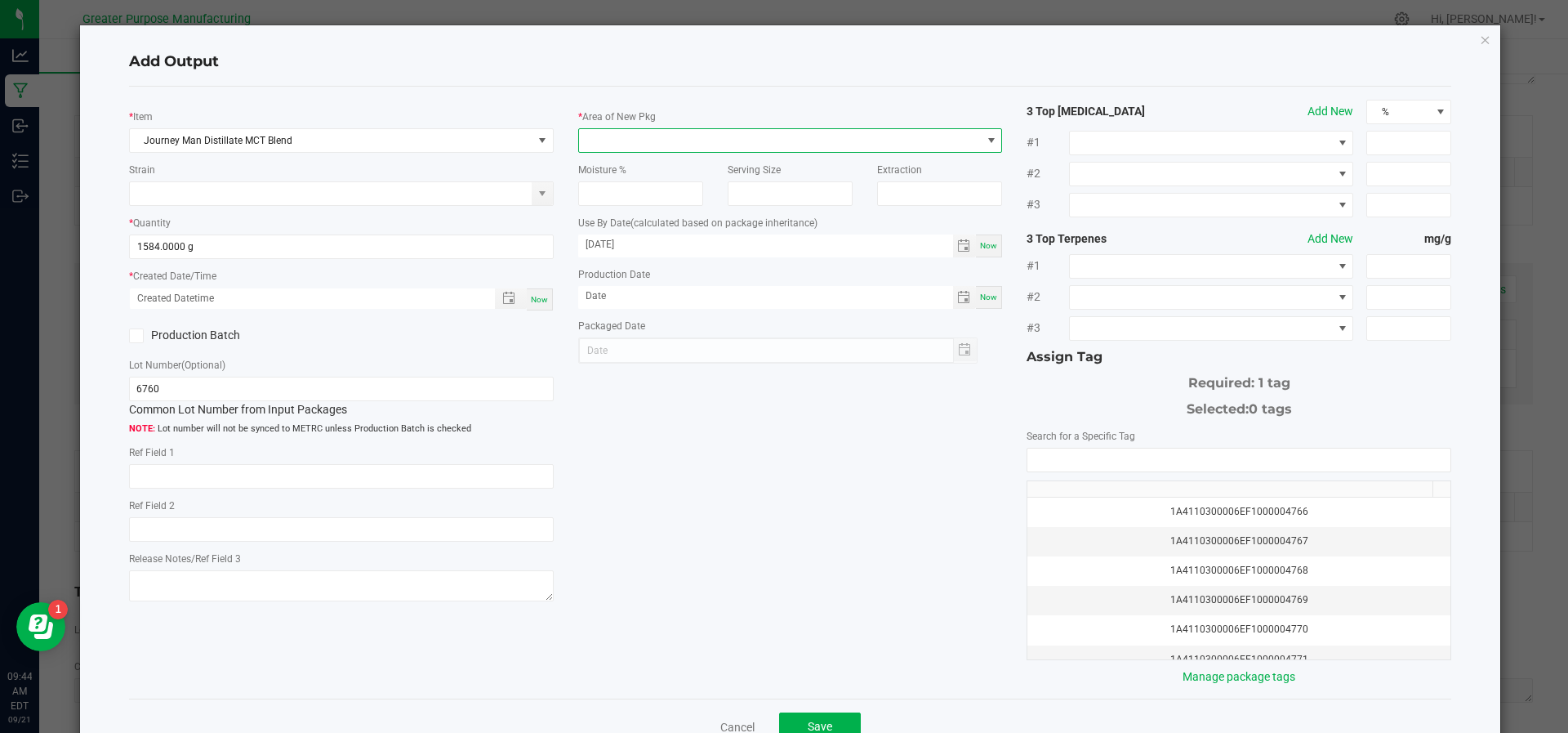
click at [647, 131] on span at bounding box center [780, 141] width 403 height 23
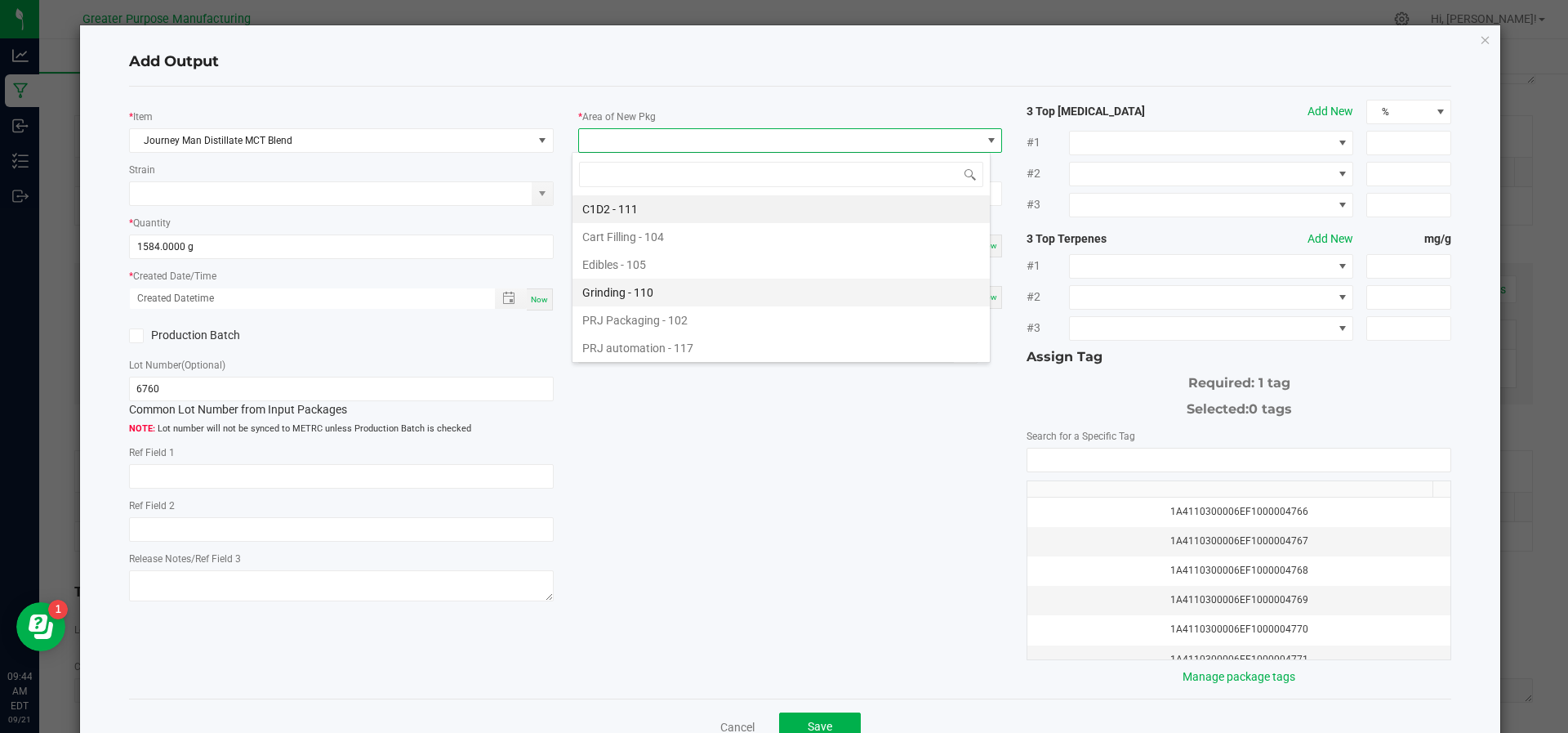
scroll to position [110, 0]
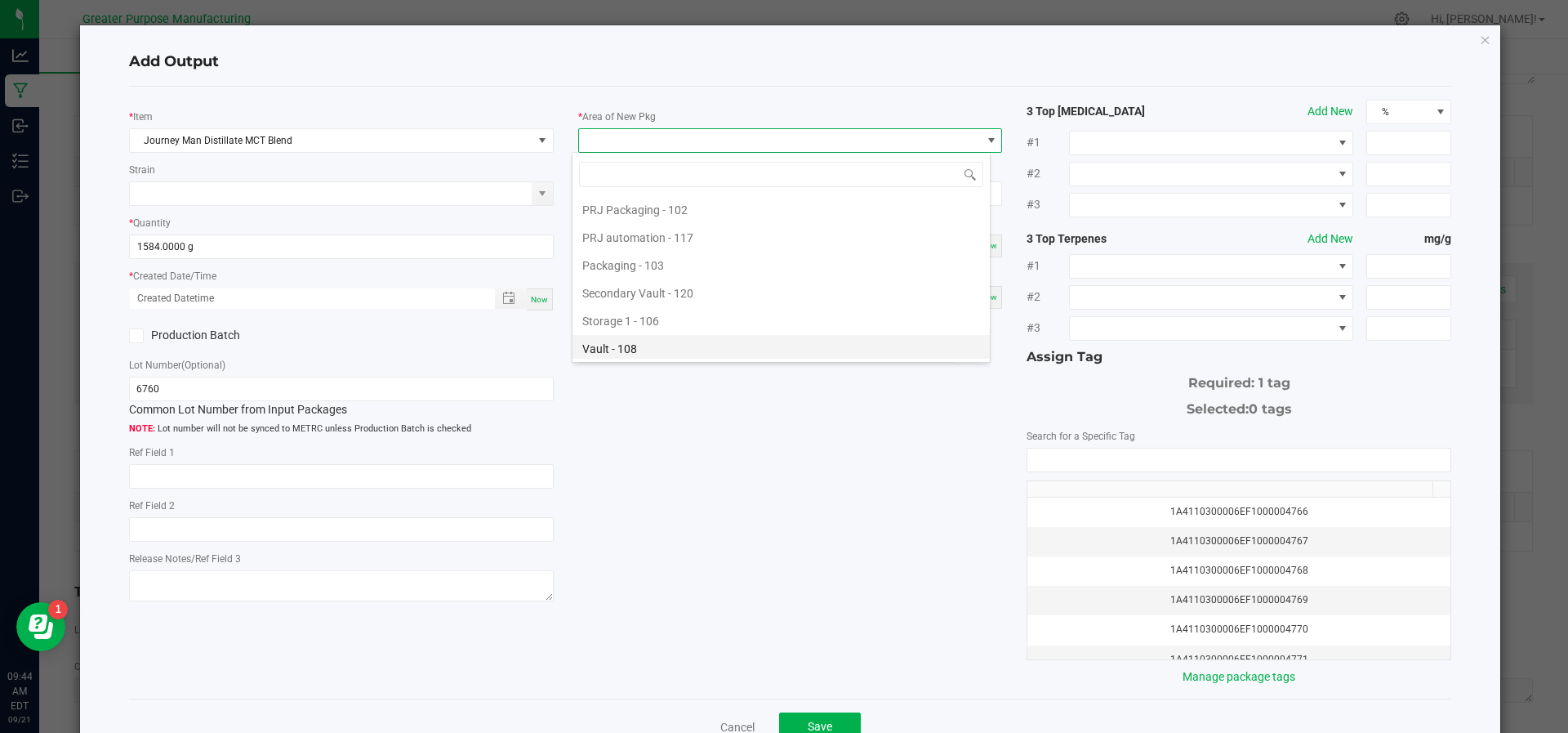
click at [653, 348] on li "Vault - 108" at bounding box center [781, 348] width 417 height 28
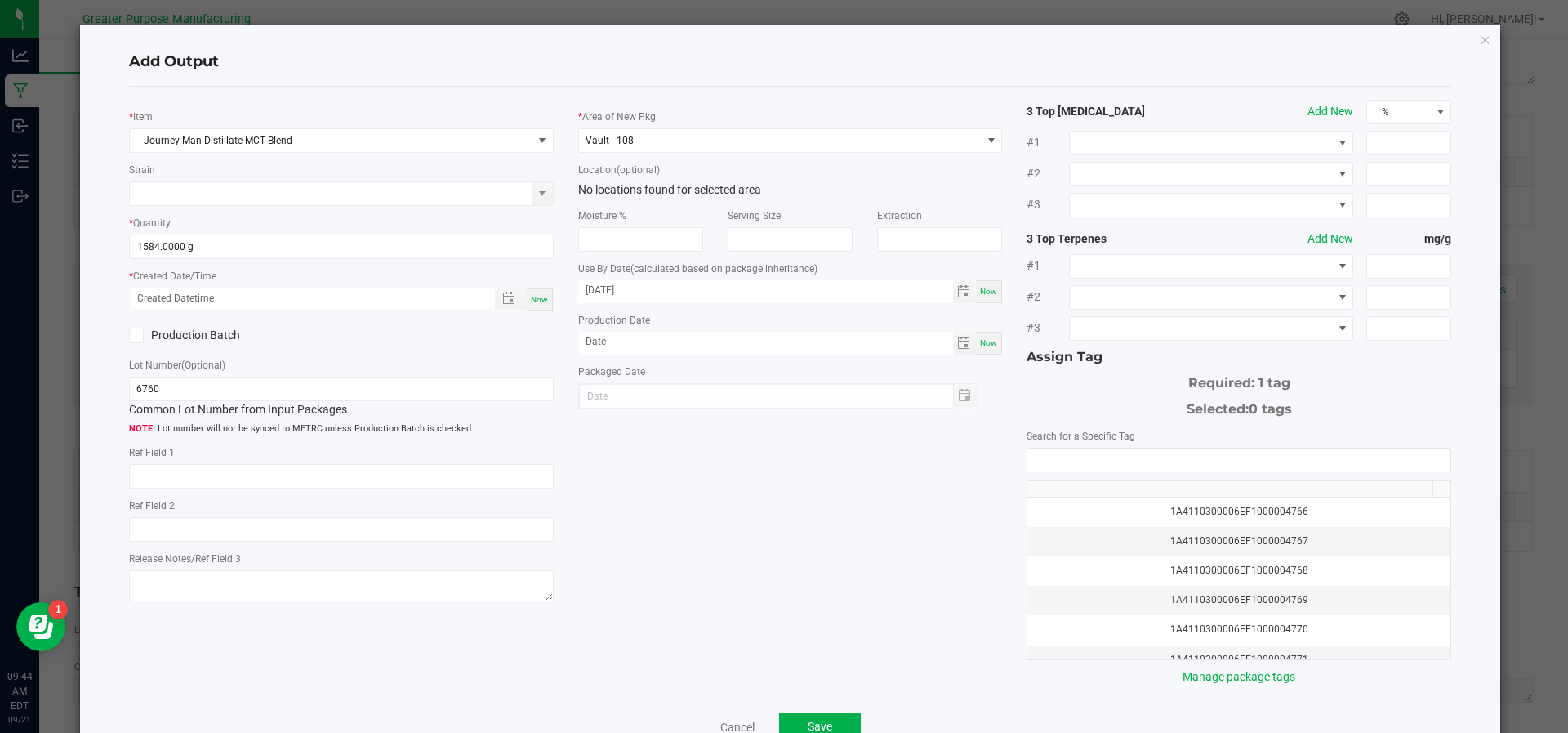
click at [534, 297] on span "Now" at bounding box center [540, 299] width 17 height 9
type input "[DATE] 9:44 AM"
type input "[DATE]"
click at [982, 342] on span "Now" at bounding box center [989, 342] width 17 height 9
type input "[DATE]"
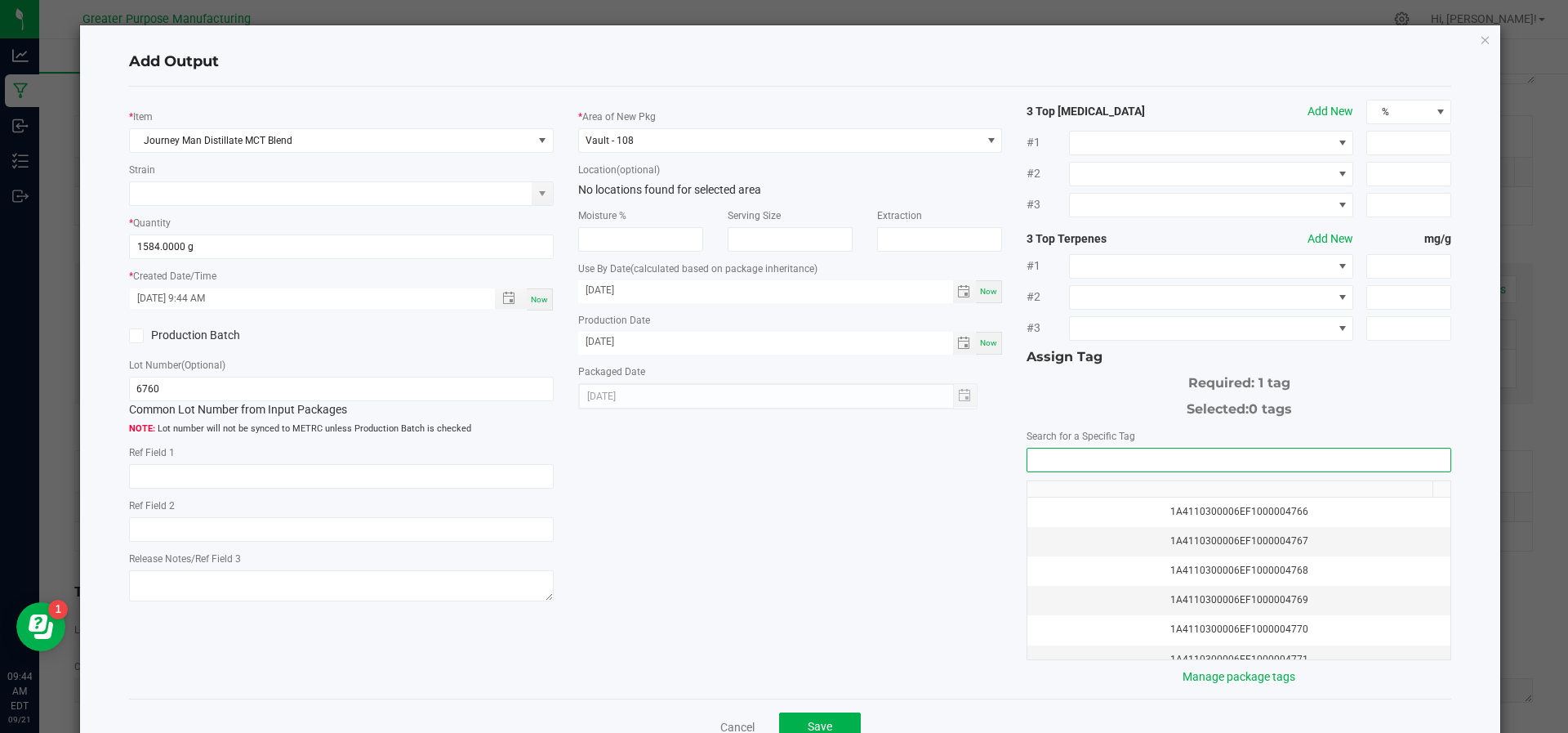
click at [1053, 448] on input "NO DATA FOUND" at bounding box center [1239, 460] width 423 height 23
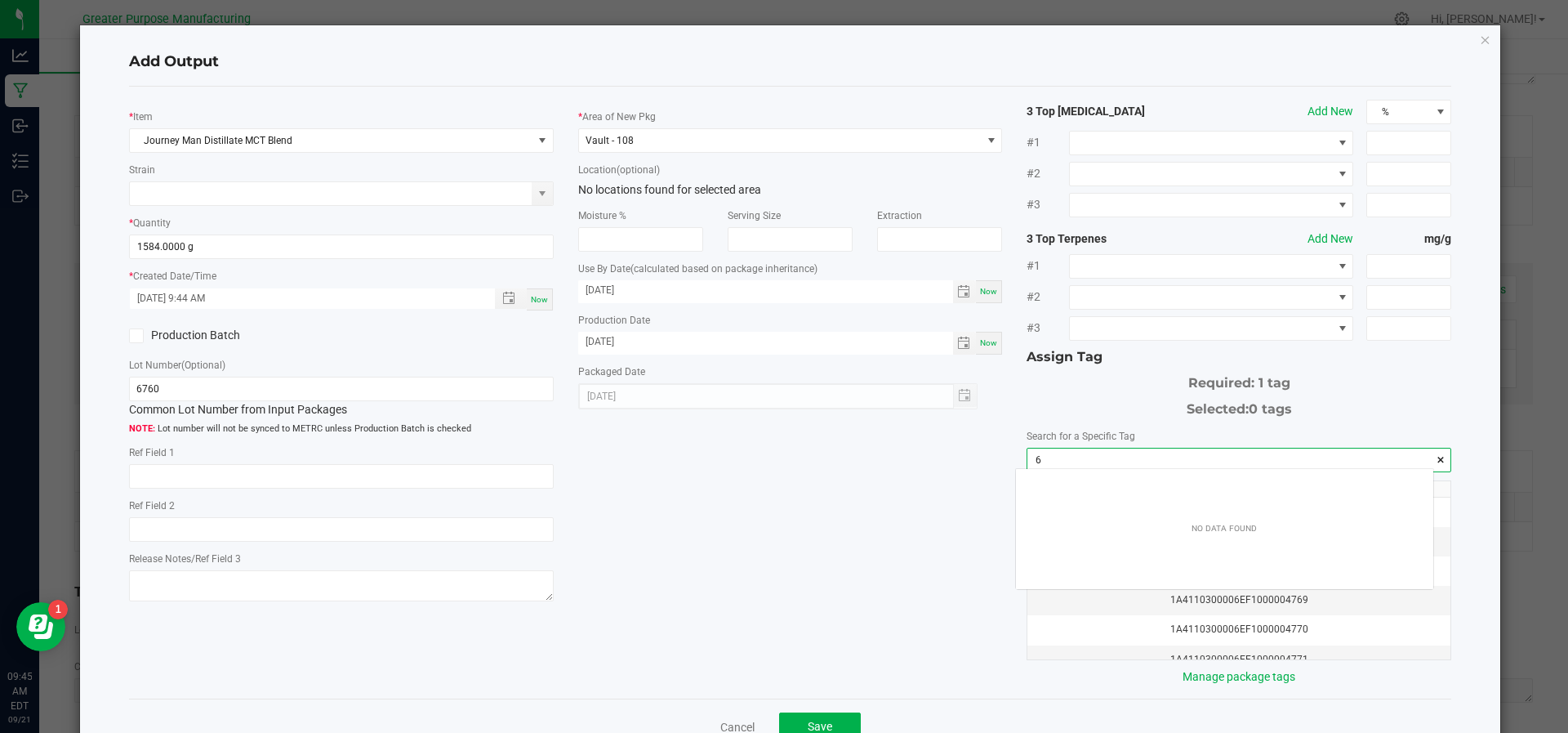
scroll to position [23, 418]
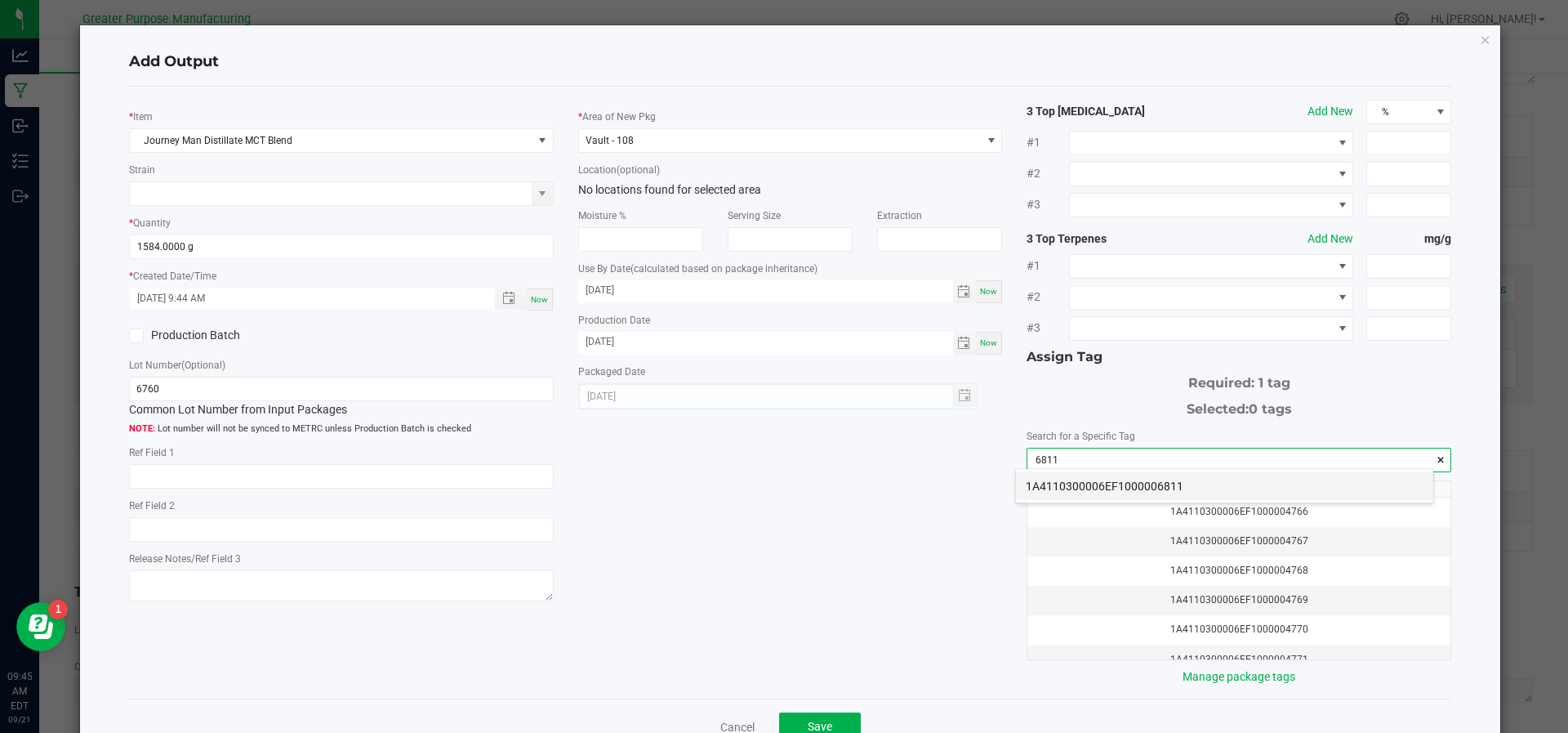
click at [1048, 479] on li "1A4110300006EF1000006811" at bounding box center [1225, 486] width 417 height 28
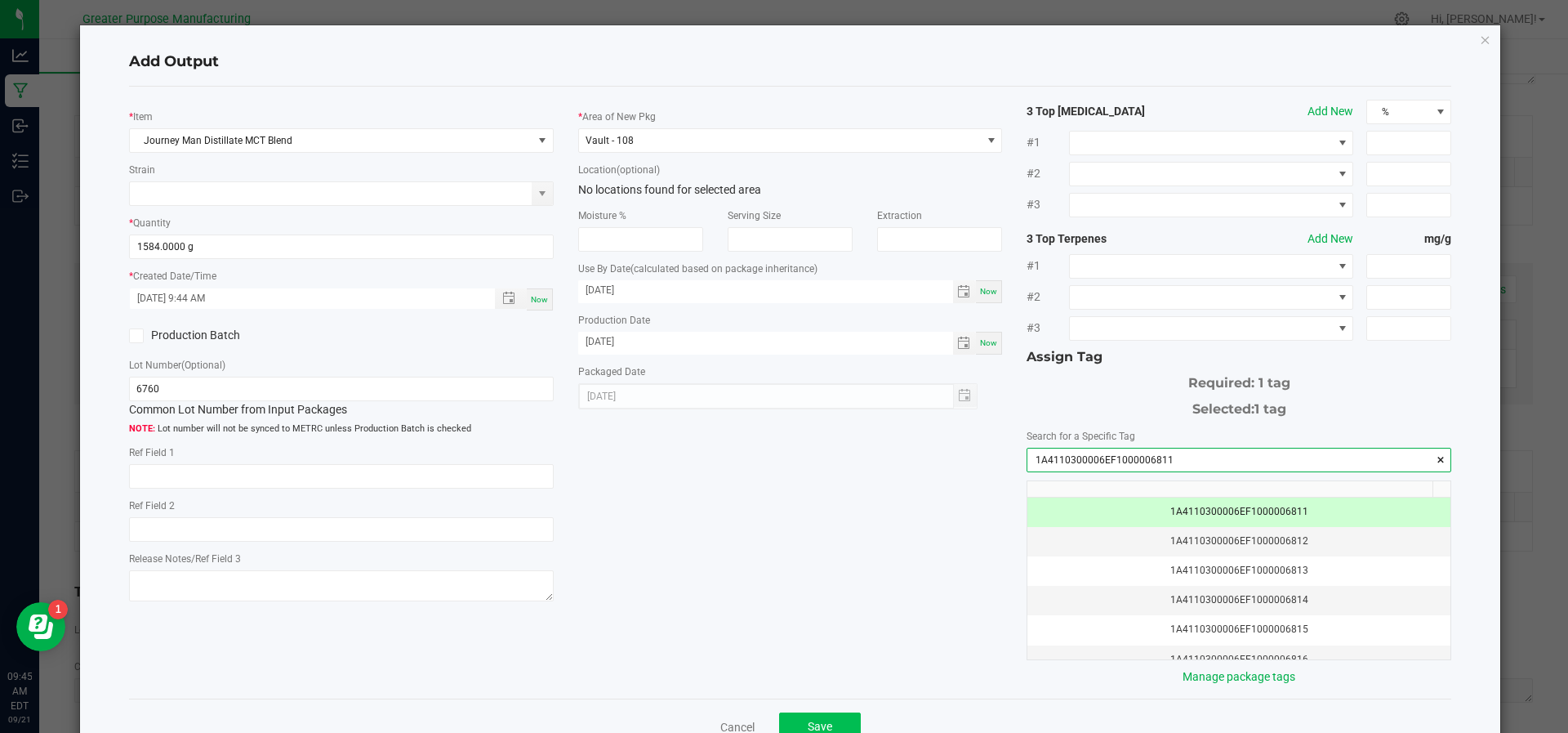
type input "1A4110300006EF1000006811"
click at [795, 721] on button "Save" at bounding box center [820, 727] width 82 height 29
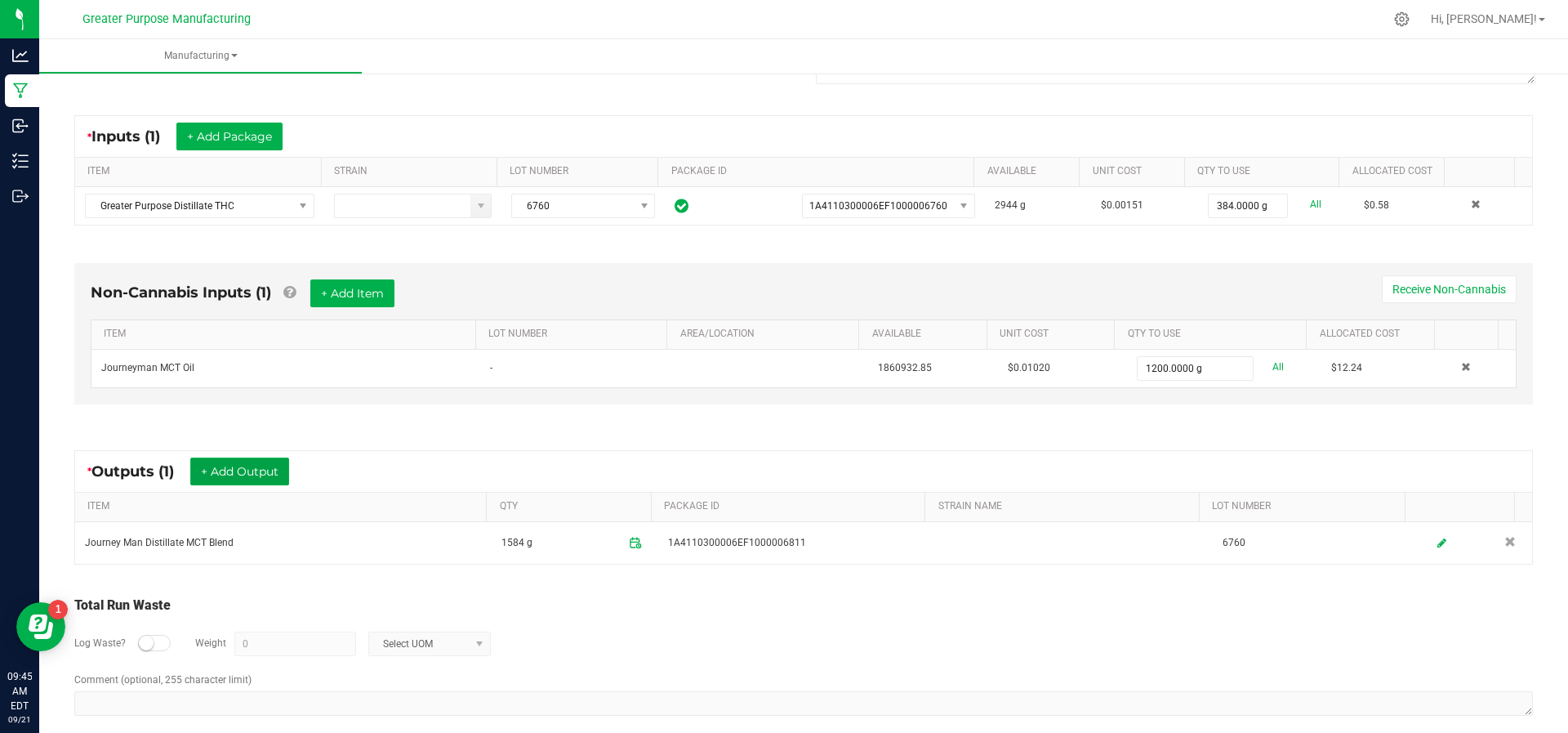
scroll to position [0, 0]
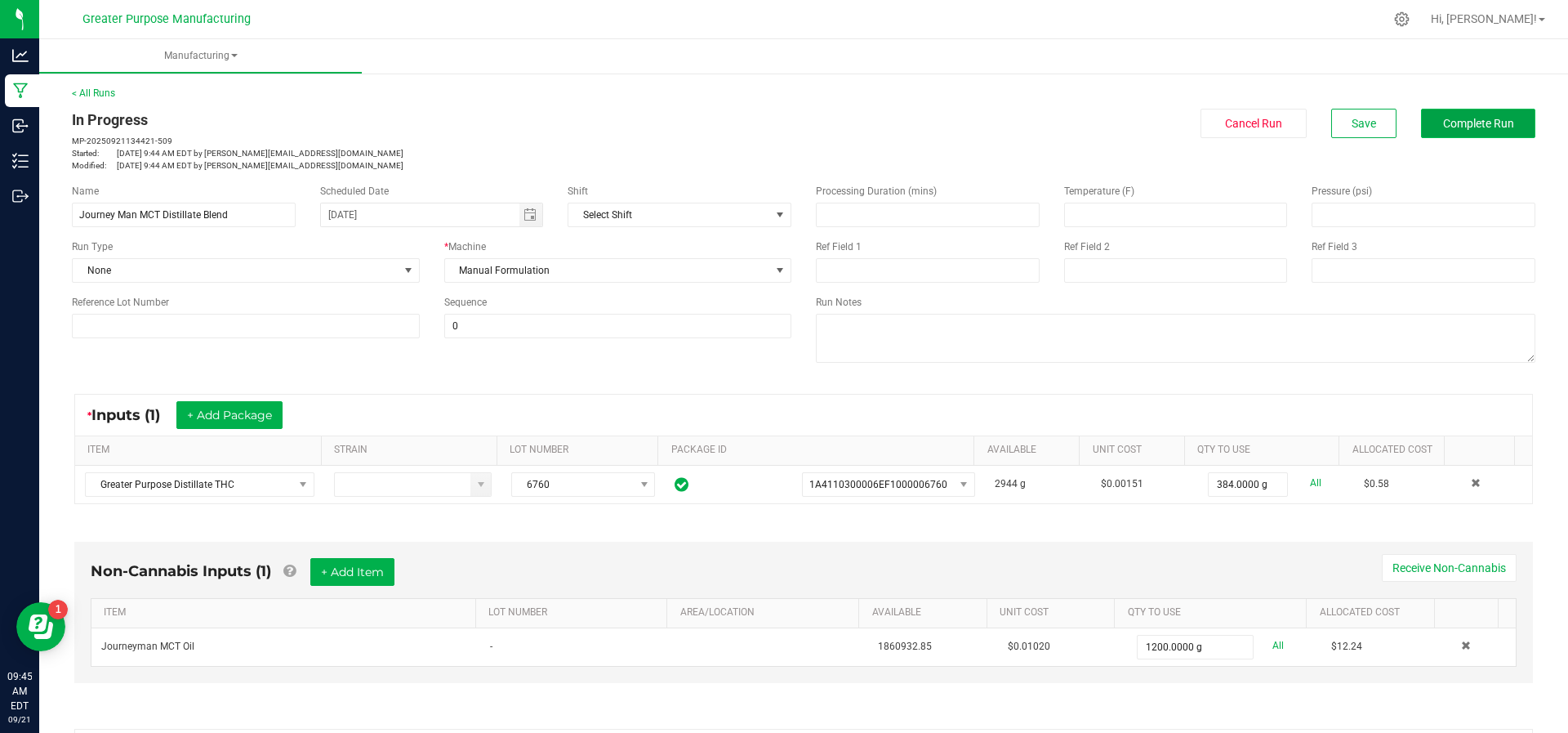
click at [1465, 131] on button "Complete Run" at bounding box center [1478, 123] width 115 height 29
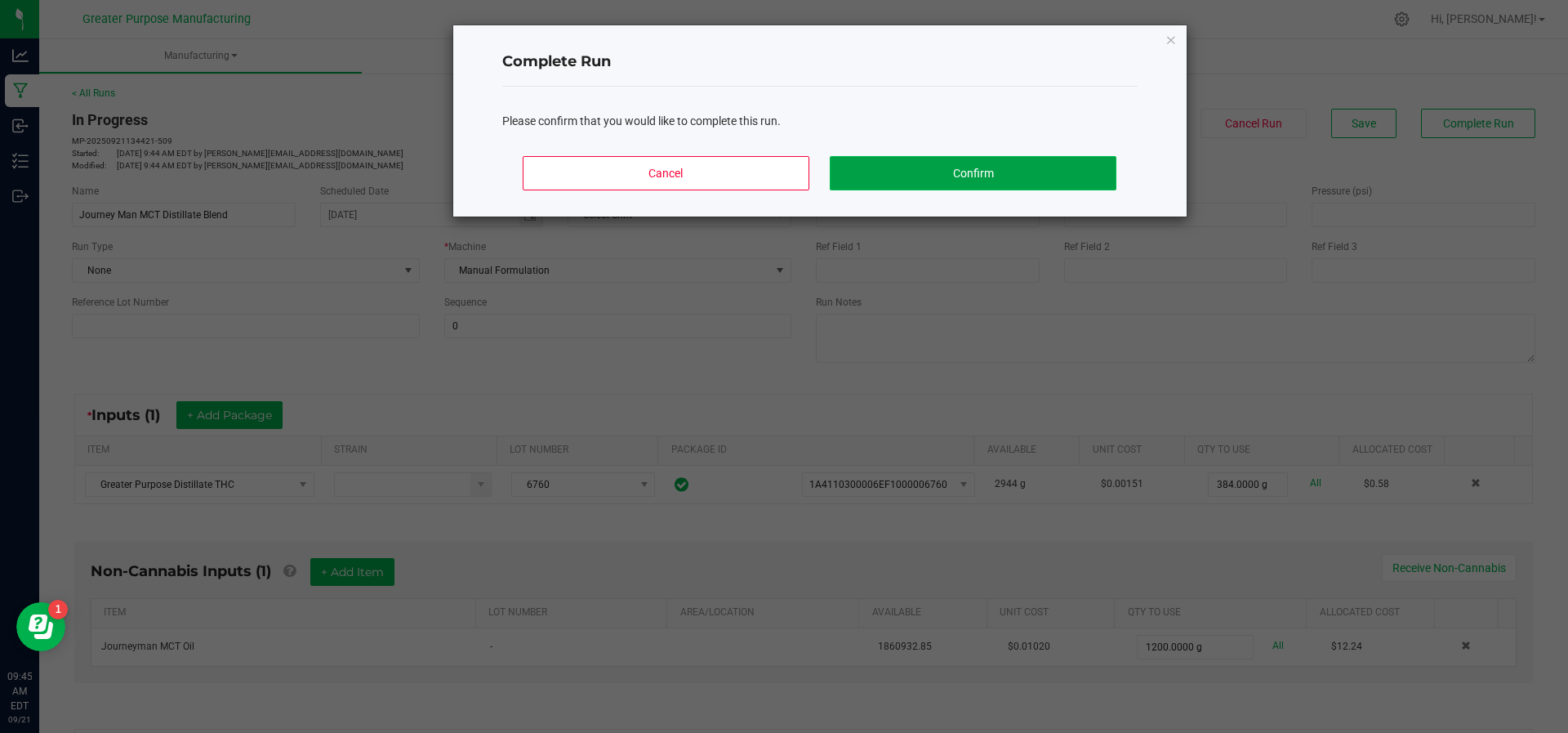
click at [964, 176] on button "Confirm" at bounding box center [973, 173] width 286 height 34
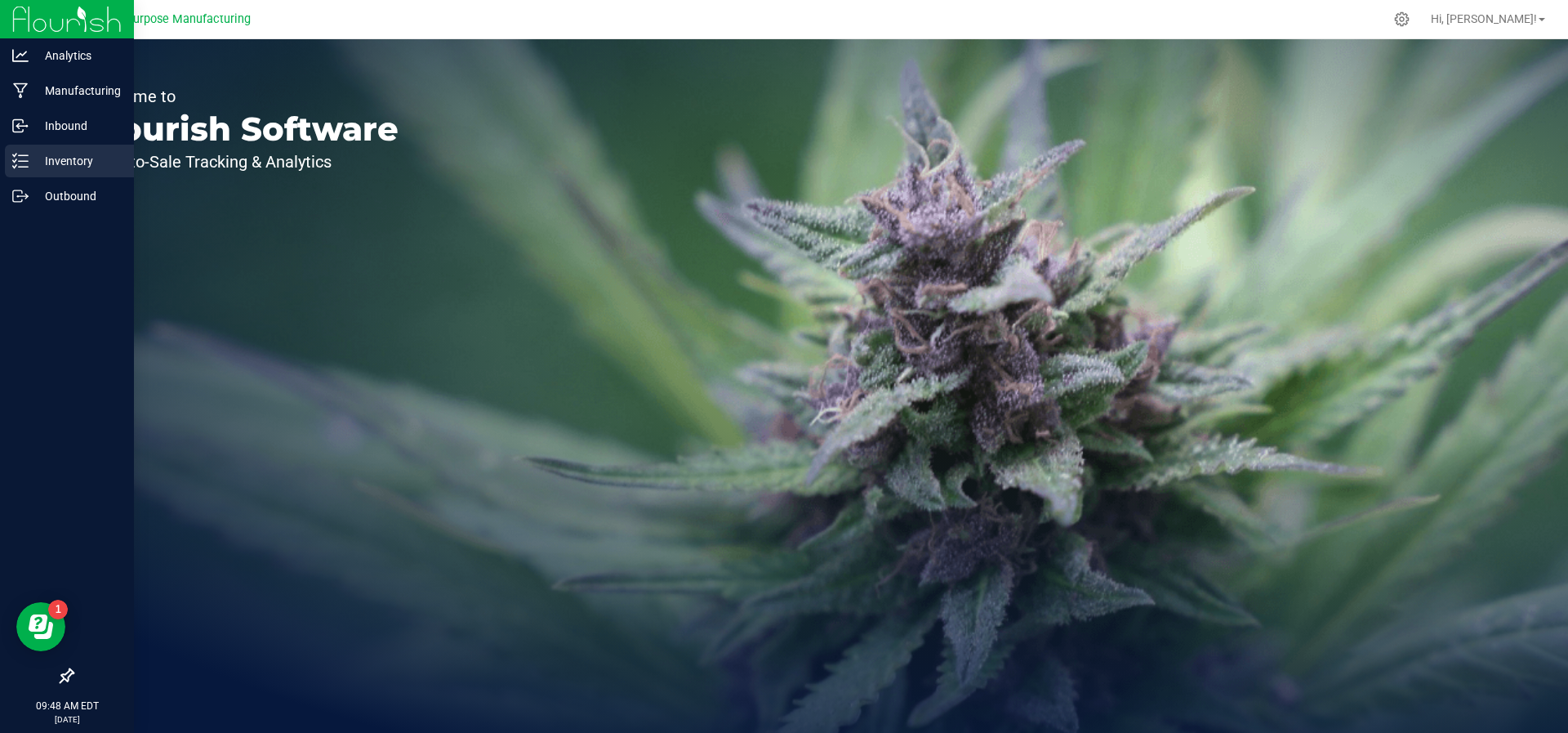
click at [37, 161] on p "Inventory" at bounding box center [78, 160] width 98 height 20
